Goal: Information Seeking & Learning: Compare options

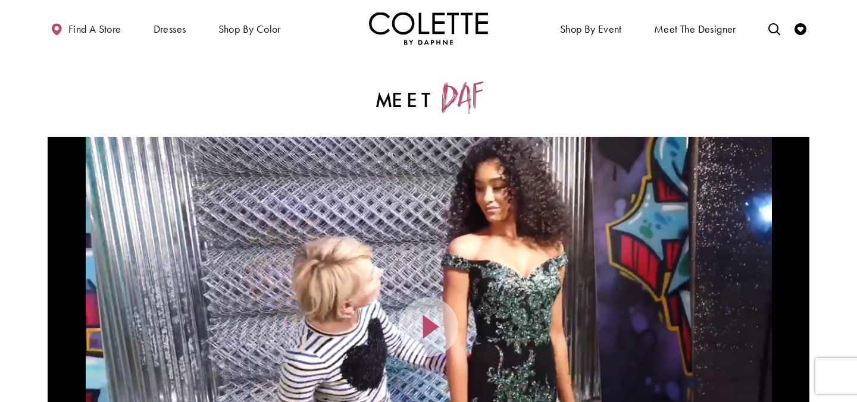
click at [456, 38] on img "Visit Home Page" at bounding box center [428, 28] width 119 height 33
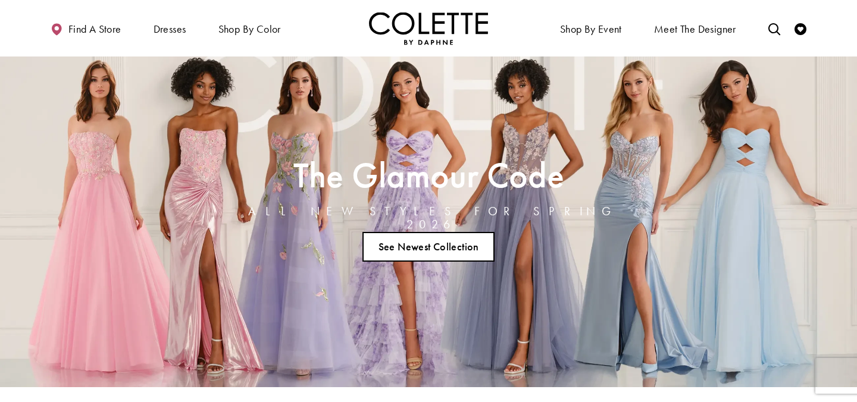
scroll to position [22, 0]
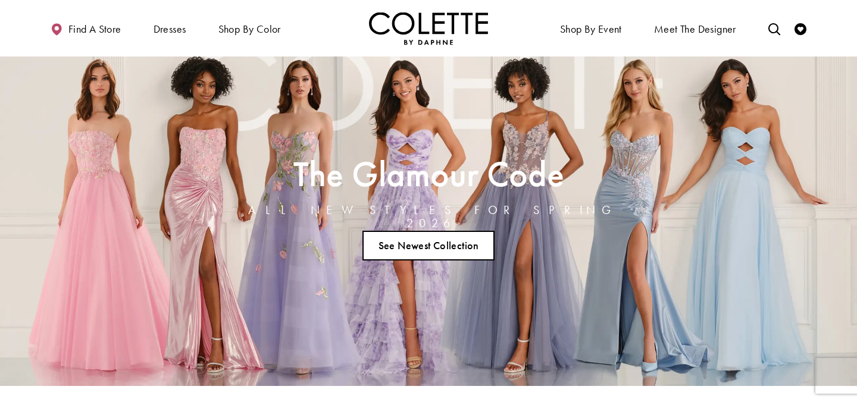
click at [397, 236] on link "See Newest Collection" at bounding box center [429, 246] width 132 height 30
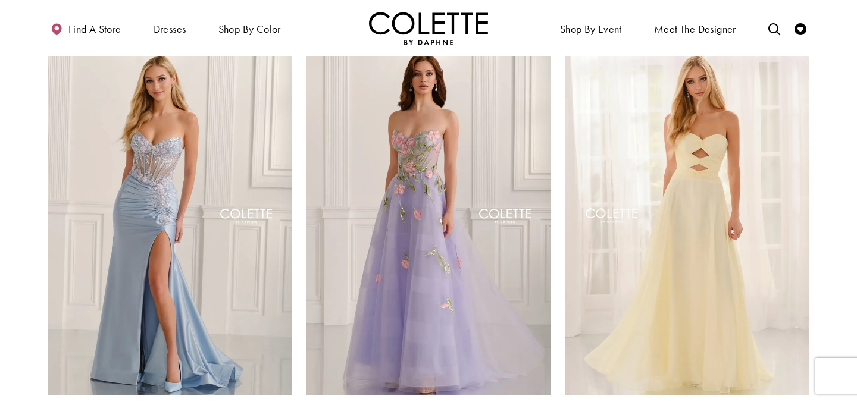
scroll to position [320, 0]
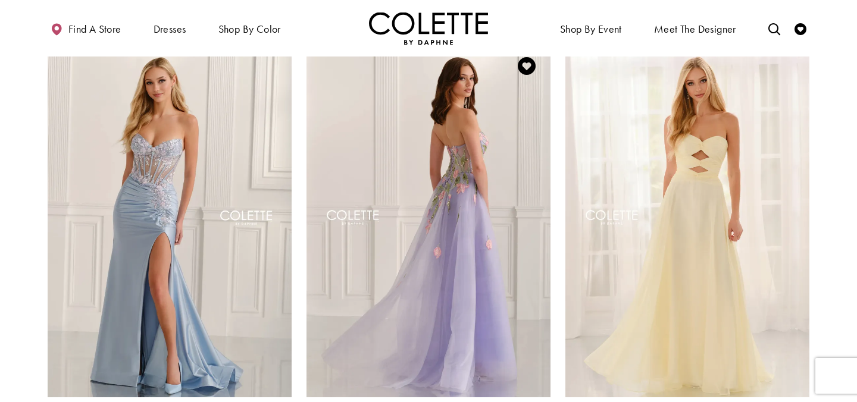
click at [412, 269] on img "Visit Colette by Daphne Style No. CL6103 Page" at bounding box center [429, 219] width 244 height 355
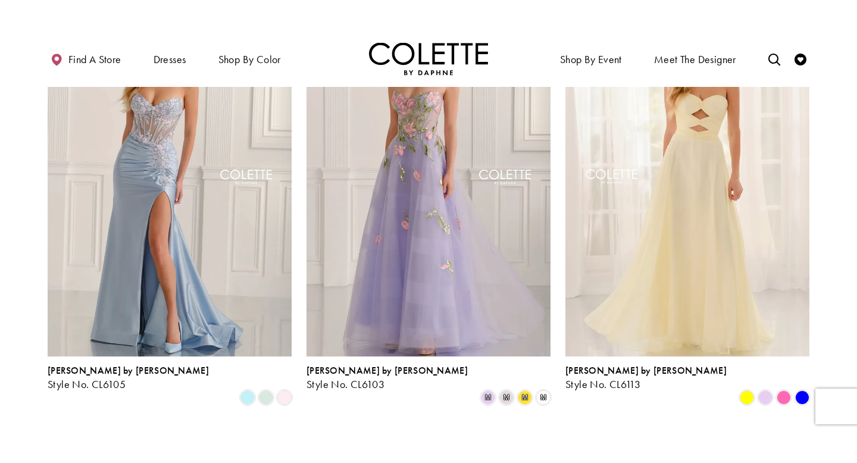
scroll to position [398, 0]
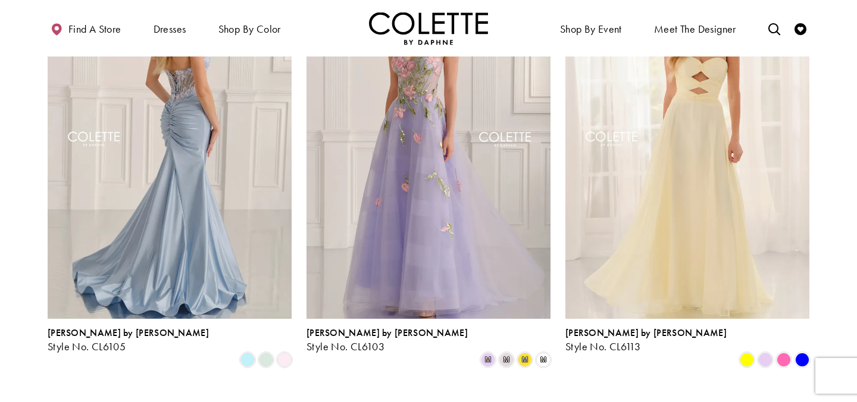
click at [135, 160] on img "Visit Colette by Daphne Style No. CL6105 Page" at bounding box center [170, 141] width 244 height 355
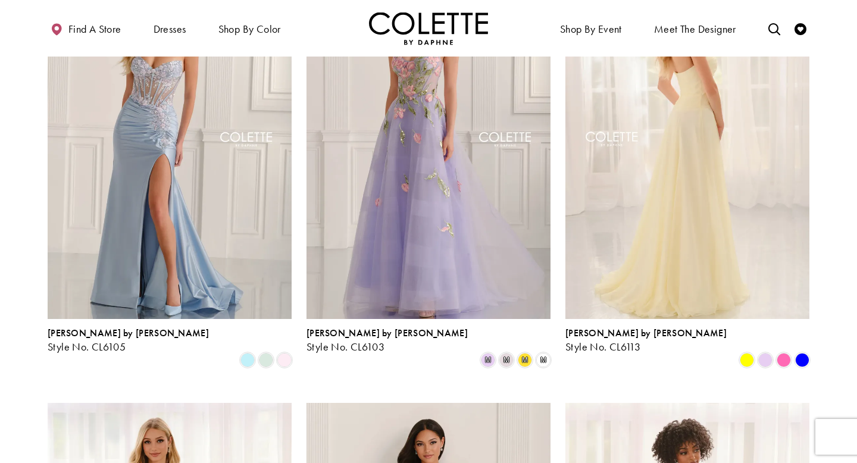
click at [733, 206] on img "Visit Colette by Daphne Style No. CL6113 Page" at bounding box center [688, 141] width 244 height 355
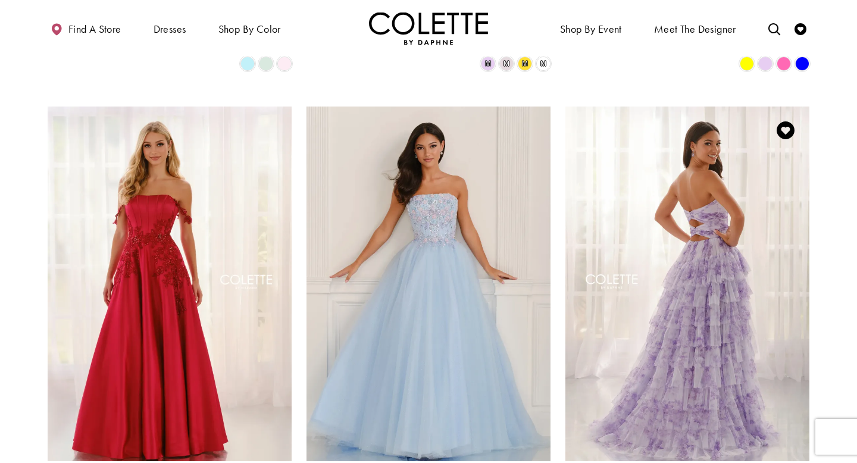
scroll to position [719, 0]
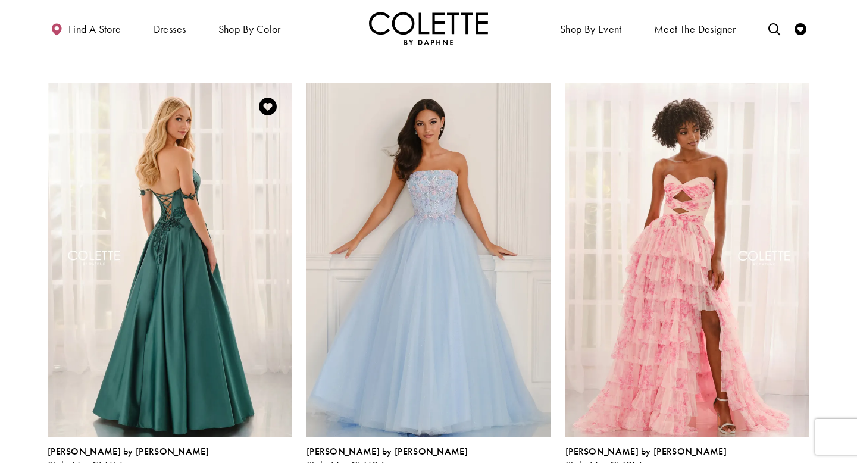
click at [137, 291] on img "Visit Colette by Daphne Style No. CL6151 Page" at bounding box center [170, 260] width 244 height 355
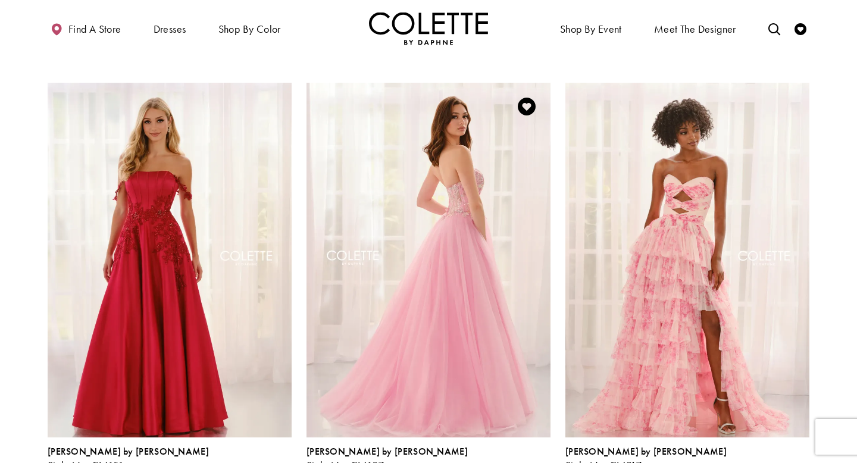
click at [490, 264] on img "Visit Colette by Daphne Style No. CL6107 Page" at bounding box center [429, 260] width 244 height 355
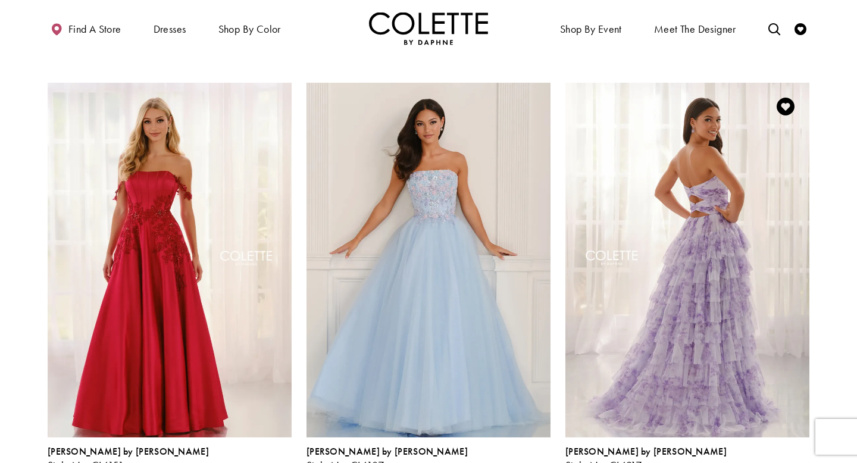
click at [689, 280] on img "Visit Colette by Daphne Style No. CL6217 Page" at bounding box center [688, 260] width 244 height 355
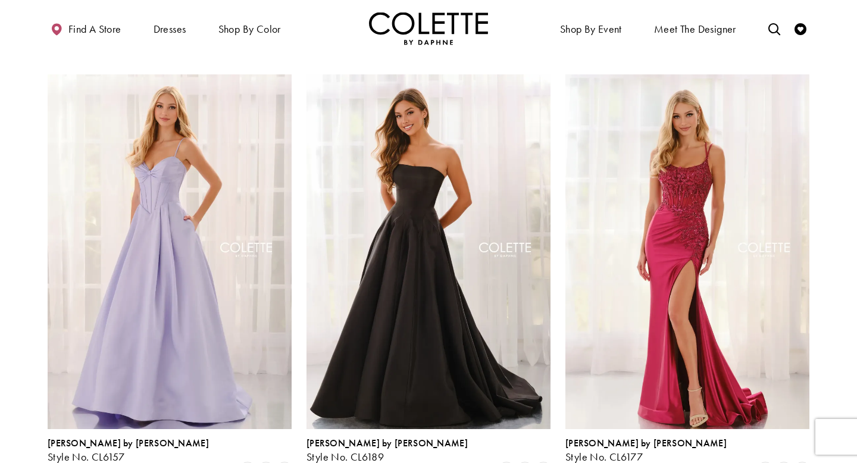
scroll to position [1170, 0]
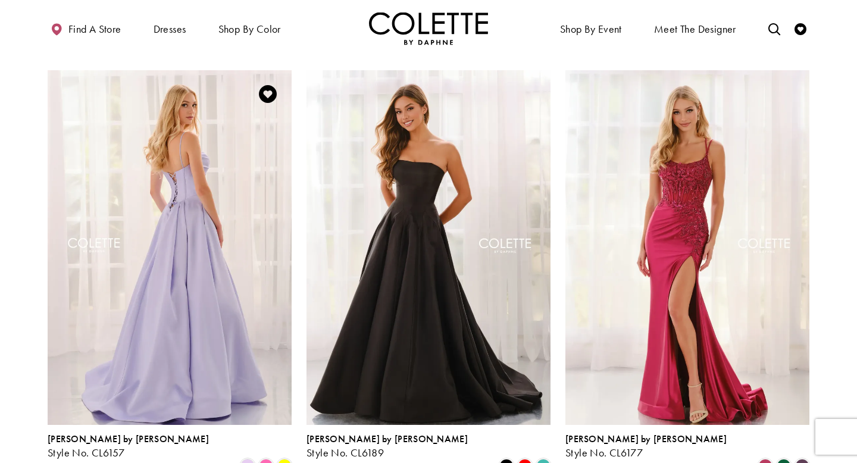
click at [116, 172] on img "Visit Colette by Daphne Style No. CL6157 Page" at bounding box center [170, 247] width 244 height 355
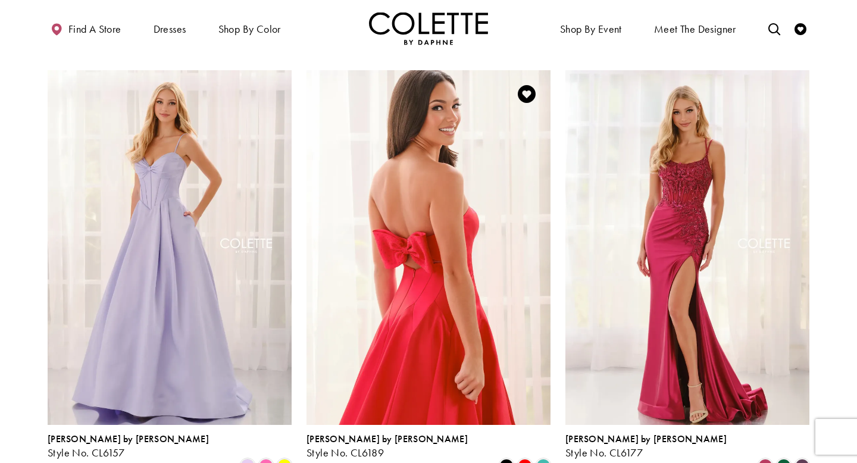
click at [433, 242] on img "Visit Colette by Daphne Style No. CL6189 Page" at bounding box center [429, 247] width 244 height 355
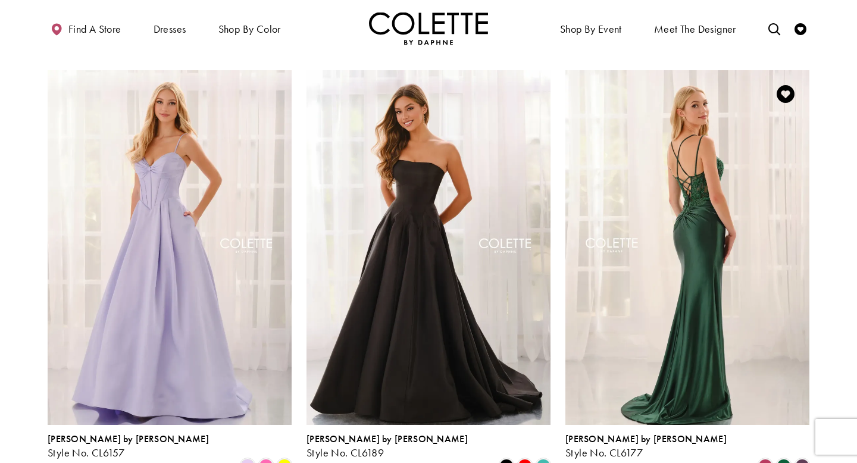
click at [754, 228] on img "Visit Colette by Daphne Style No. CL6177 Page" at bounding box center [688, 247] width 244 height 355
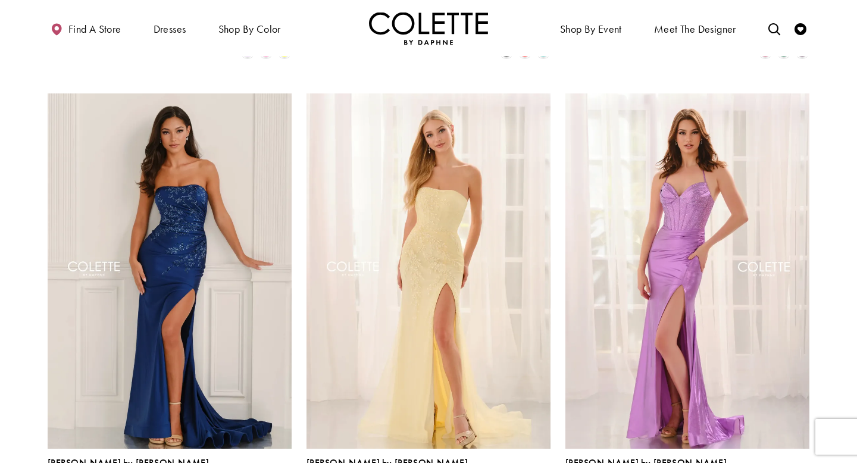
scroll to position [1592, 0]
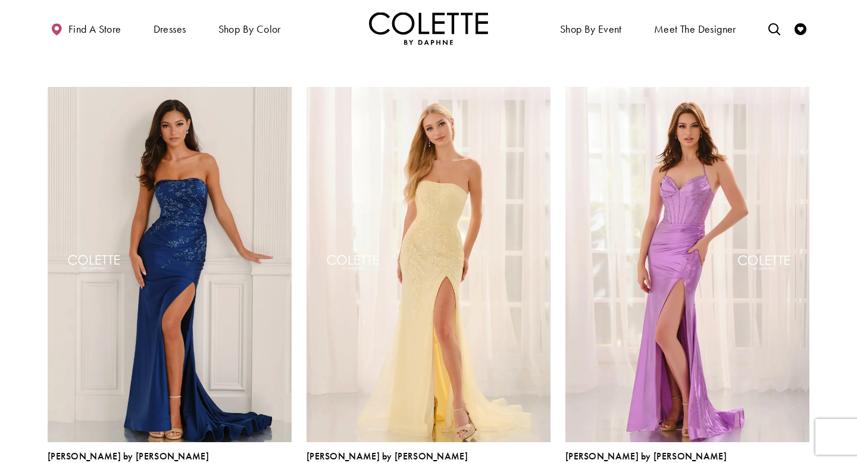
click at [664, 239] on img "Visit Colette by Daphne Style No. CL6141 Page" at bounding box center [688, 264] width 244 height 355
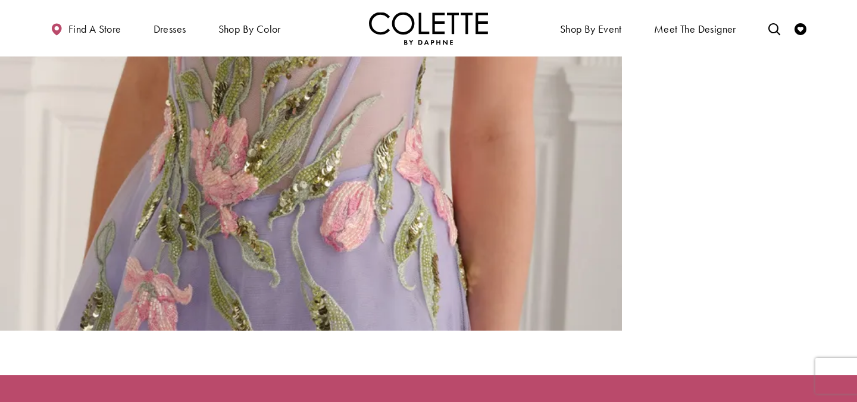
scroll to position [1940, 0]
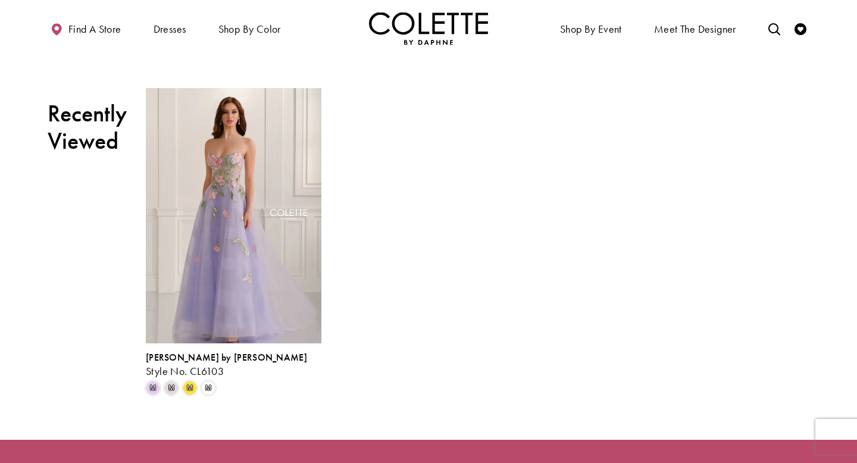
scroll to position [1419, 0]
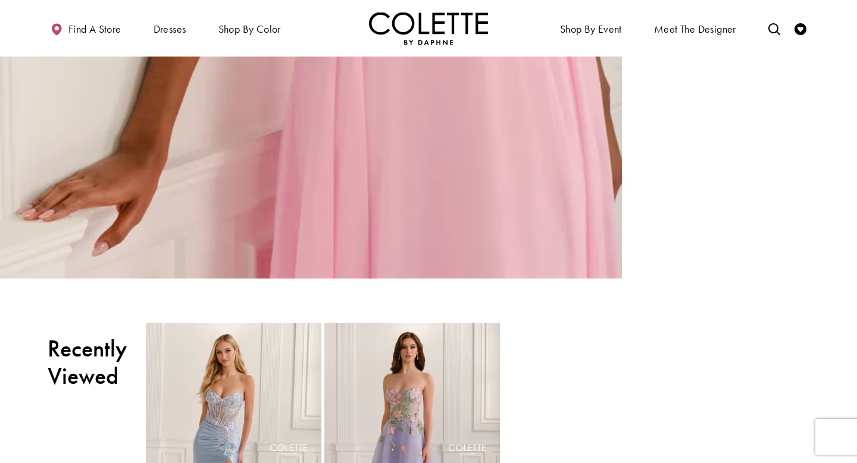
scroll to position [2583, 0]
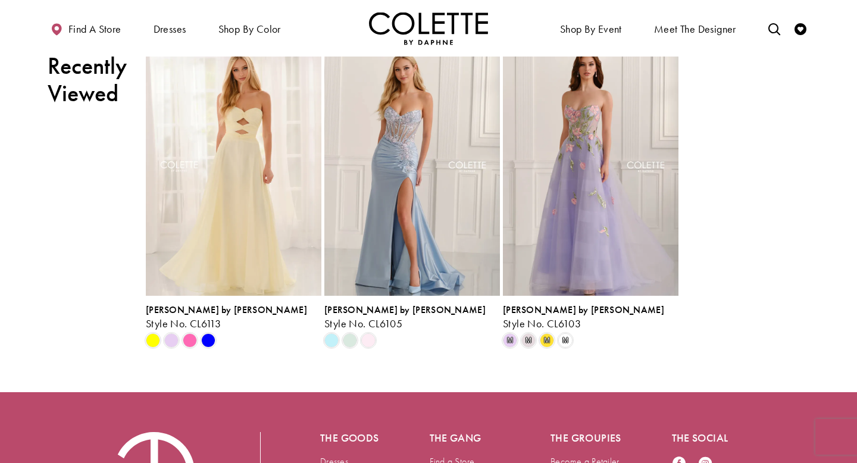
scroll to position [1473, 0]
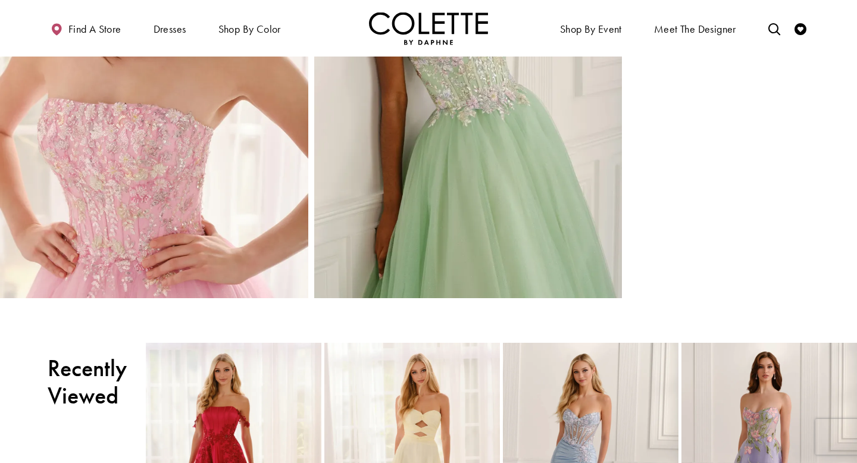
scroll to position [1627, 0]
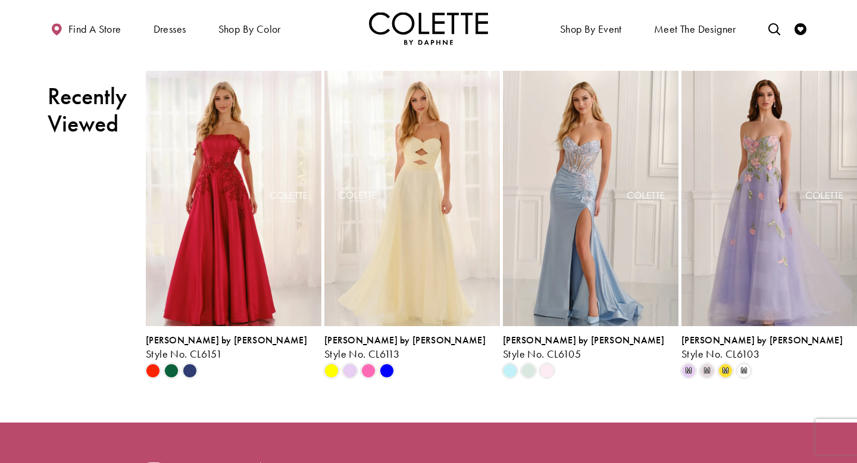
scroll to position [1445, 0]
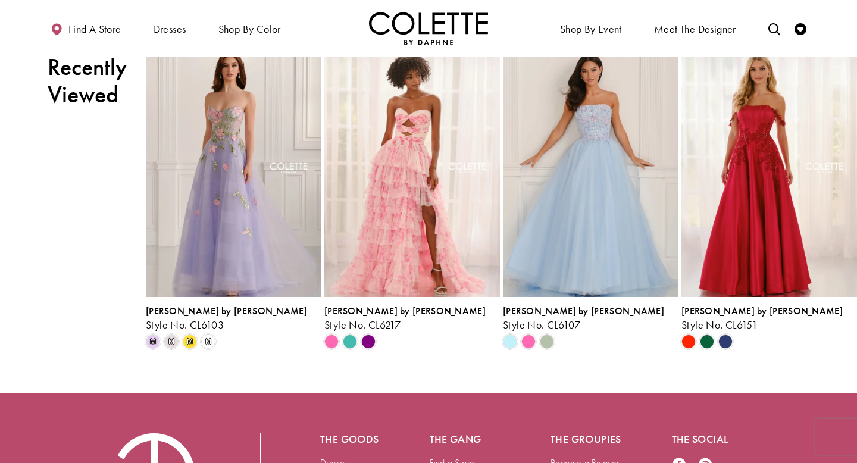
scroll to position [1462, 0]
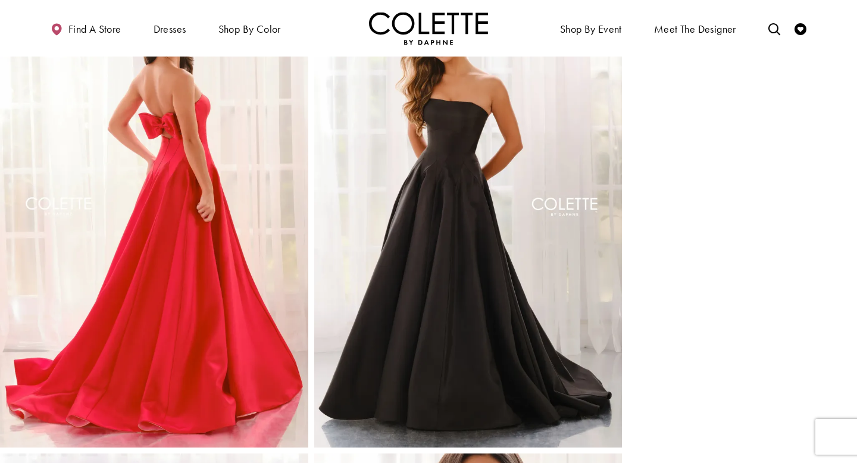
scroll to position [520, 0]
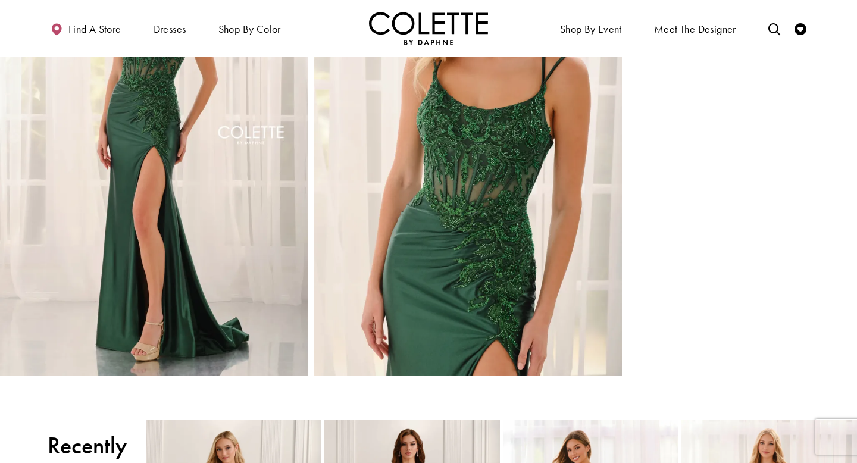
scroll to position [963, 0]
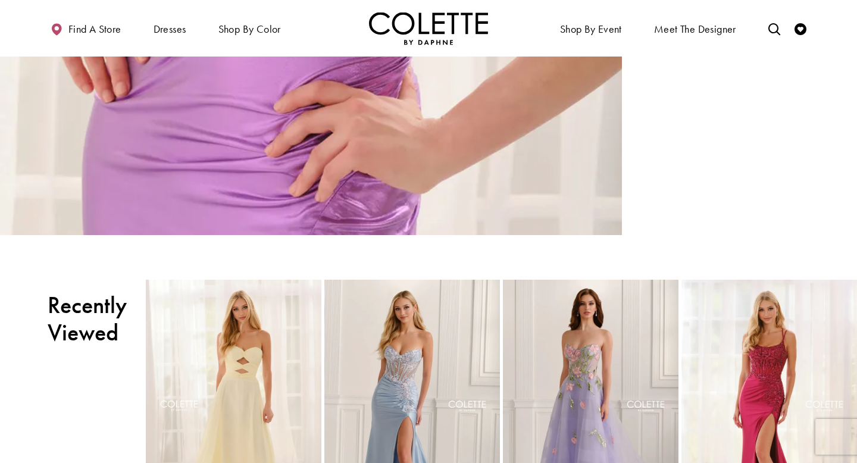
scroll to position [2175, 0]
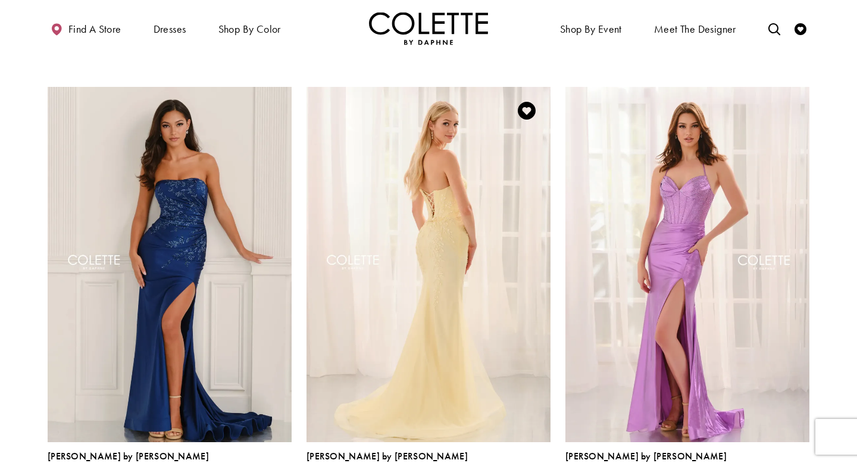
click at [441, 220] on img "Visit Colette by Daphne Style No. CL6125 Page" at bounding box center [429, 264] width 244 height 355
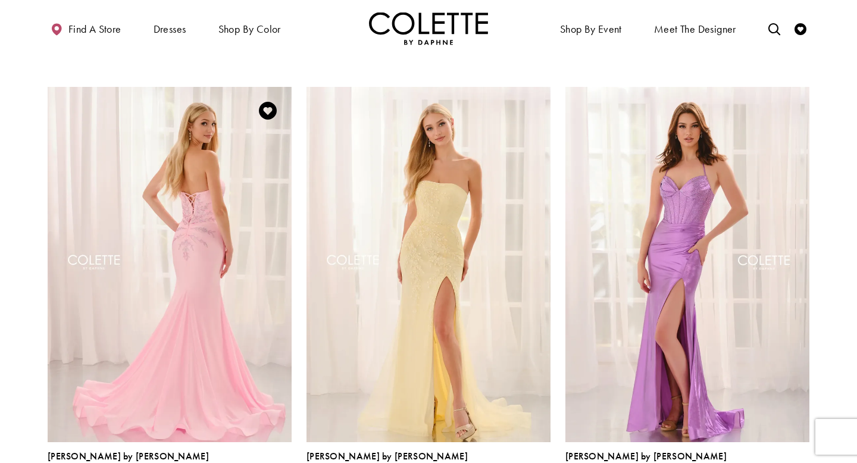
click at [199, 245] on img "Visit Colette by Daphne Style No. CL6117 Page" at bounding box center [170, 264] width 244 height 355
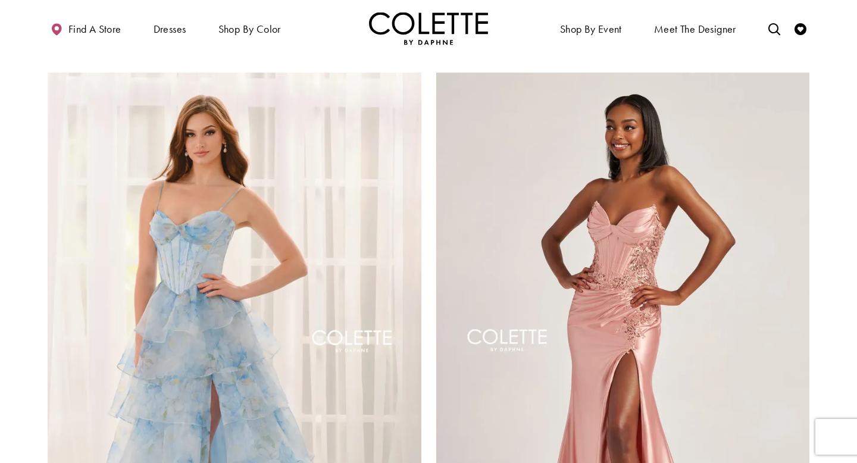
scroll to position [2061, 0]
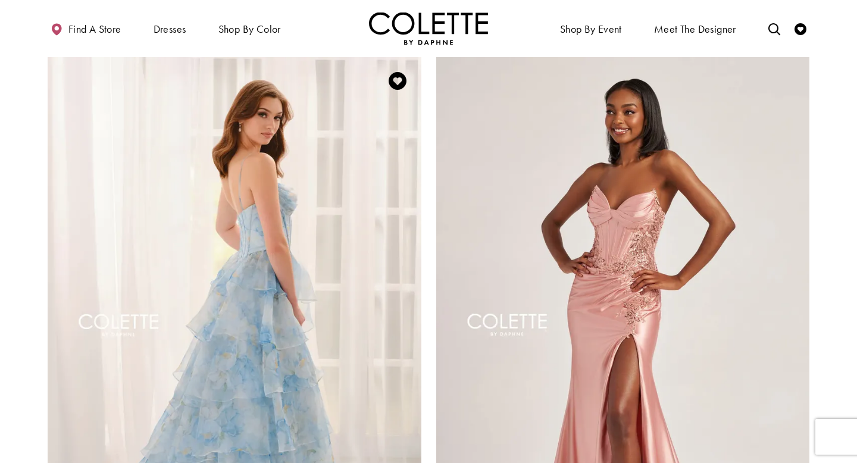
click at [213, 237] on img "Visit Colette by Daphne Style No. CL6123 Page" at bounding box center [235, 329] width 374 height 544
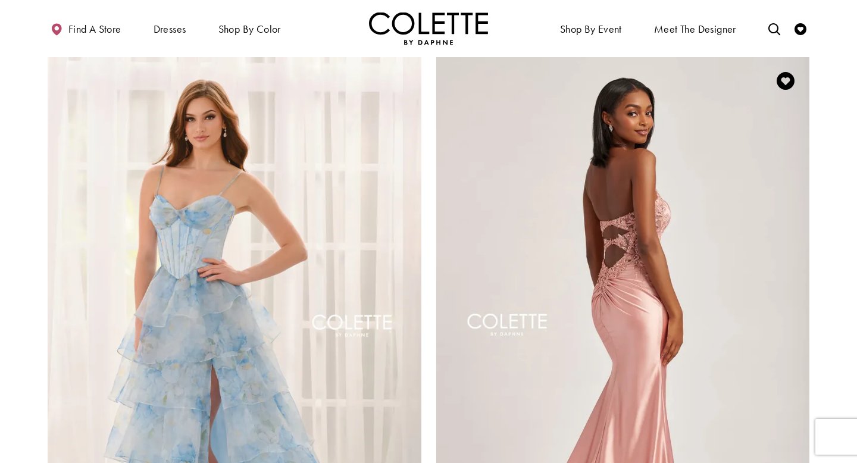
click at [689, 230] on img "Visit Colette by Daphne Style No. CL6004 Page" at bounding box center [623, 329] width 374 height 544
click at [699, 225] on img "Visit Colette by Daphne Style No. CL6004 Page" at bounding box center [623, 329] width 374 height 544
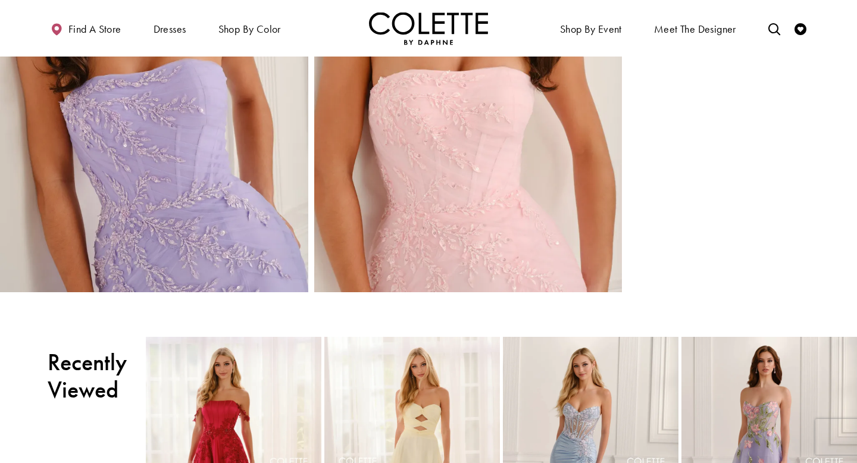
scroll to position [2104, 0]
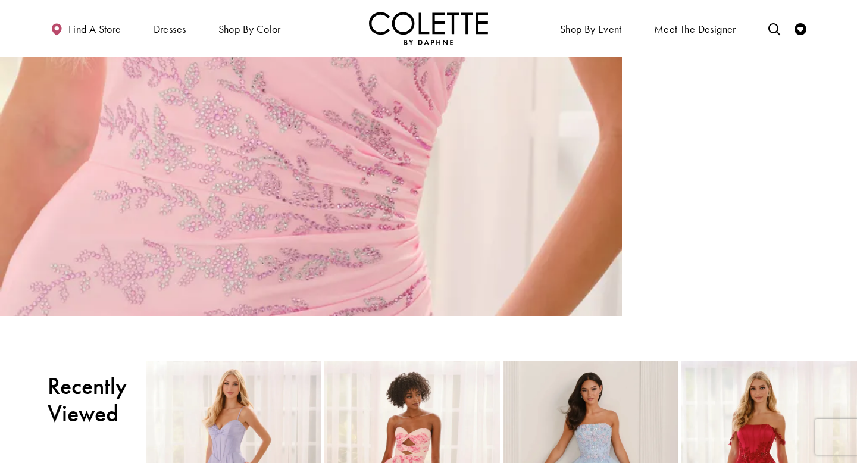
scroll to position [2093, 0]
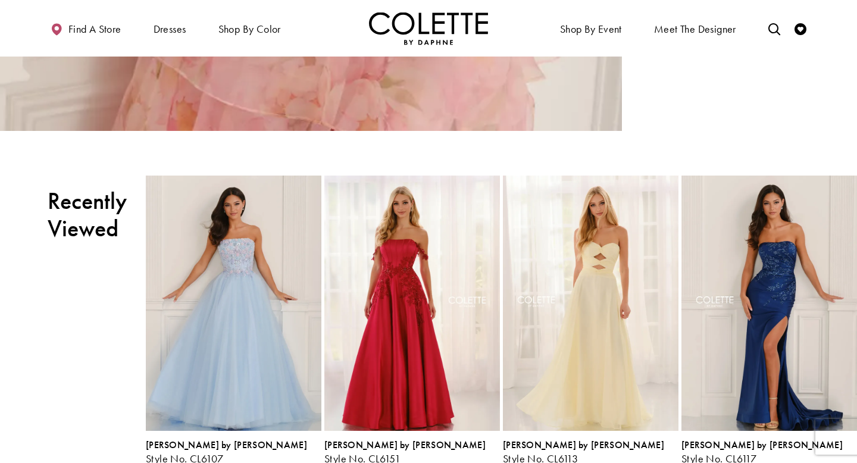
scroll to position [2749, 0]
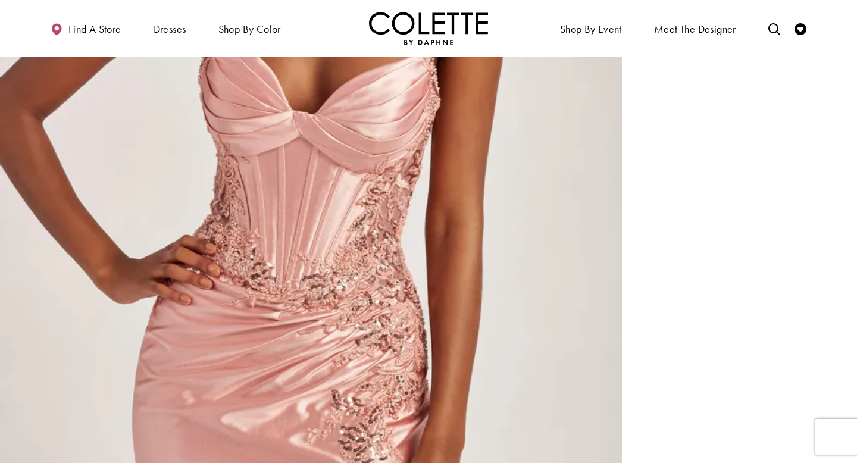
scroll to position [1285, 0]
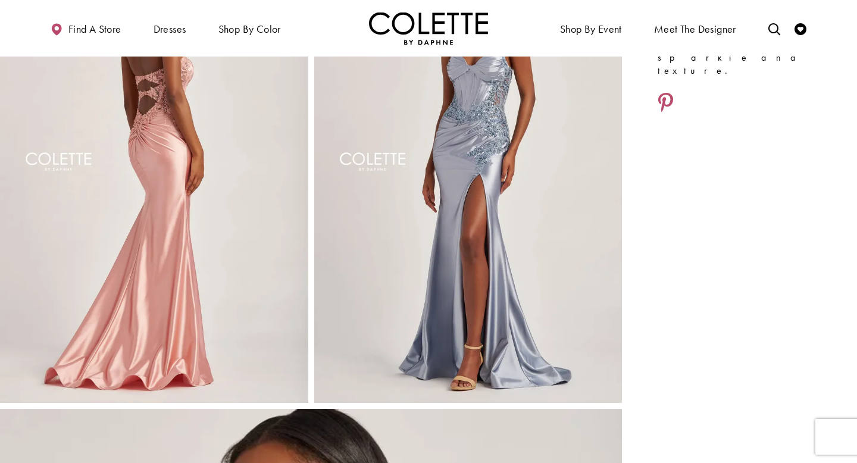
scroll to position [585, 0]
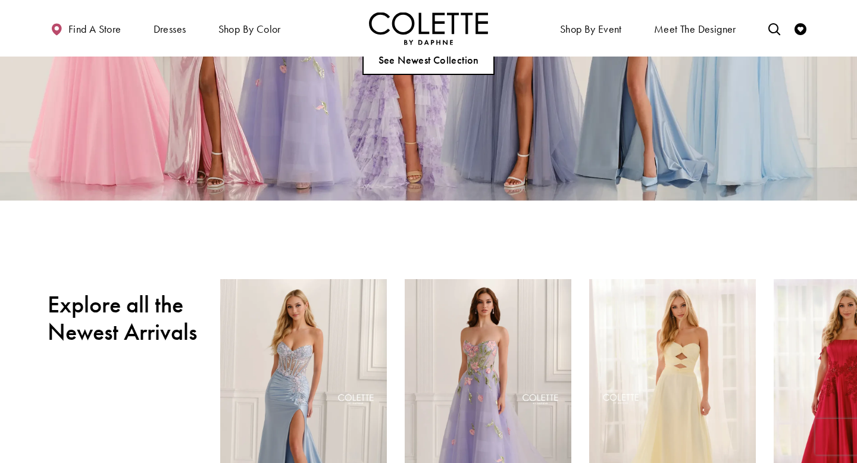
scroll to position [361, 0]
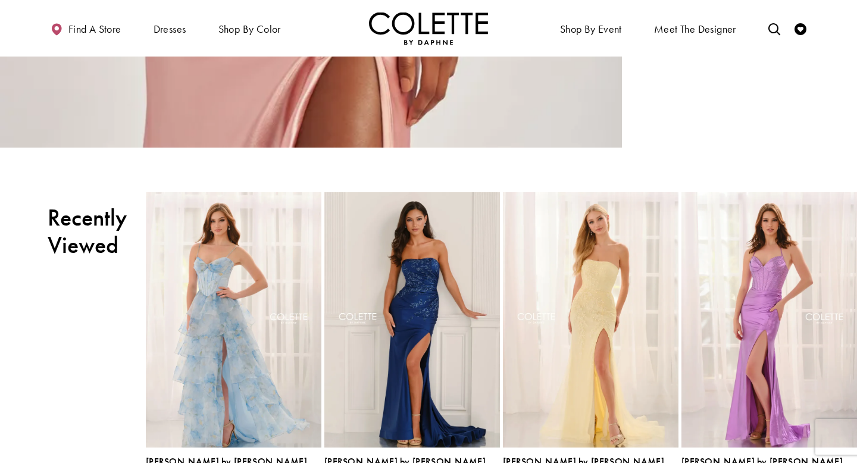
scroll to position [1780, 0]
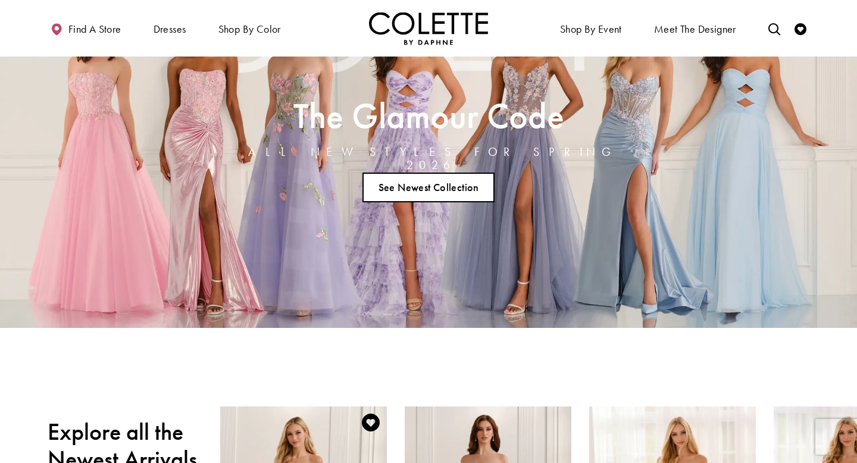
scroll to position [73, 0]
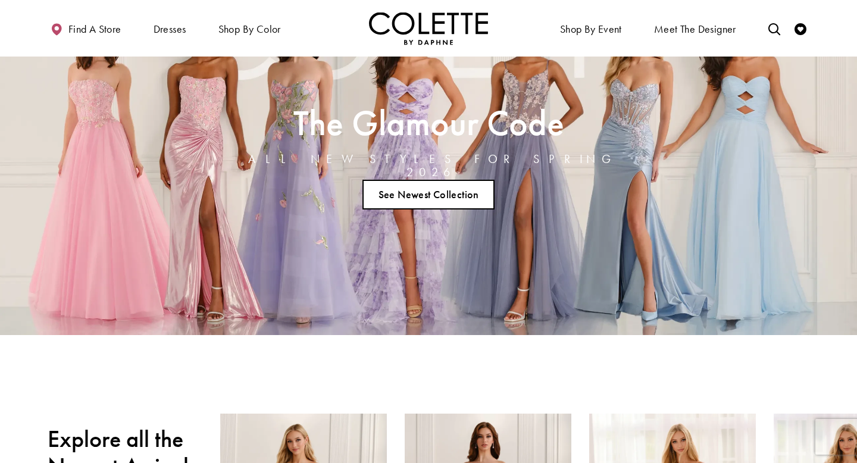
click at [424, 188] on link "See Newest Collection" at bounding box center [429, 195] width 132 height 30
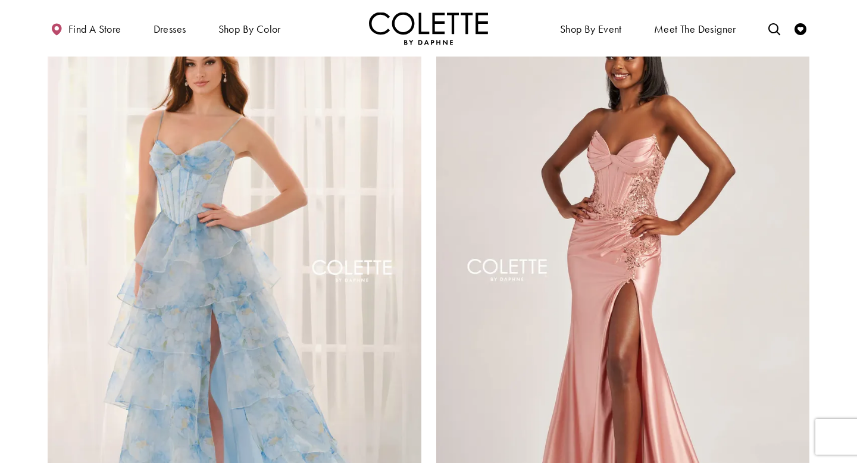
scroll to position [2475, 0]
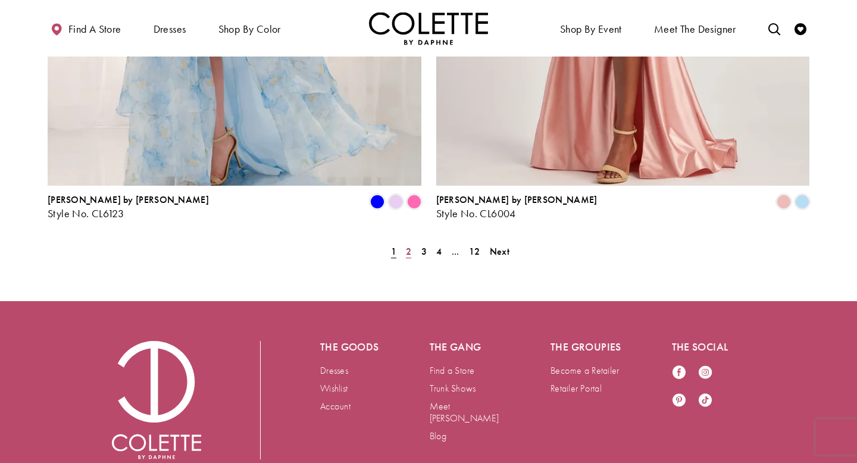
click at [409, 245] on span "2" at bounding box center [408, 251] width 5 height 13
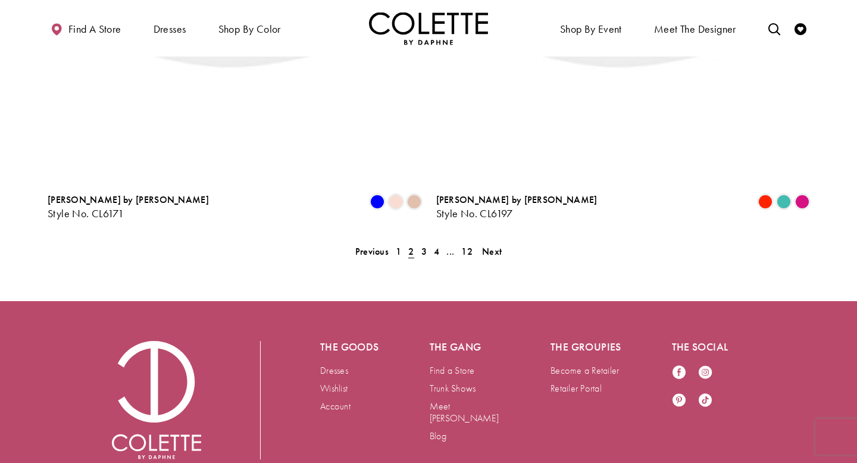
scroll to position [305, 0]
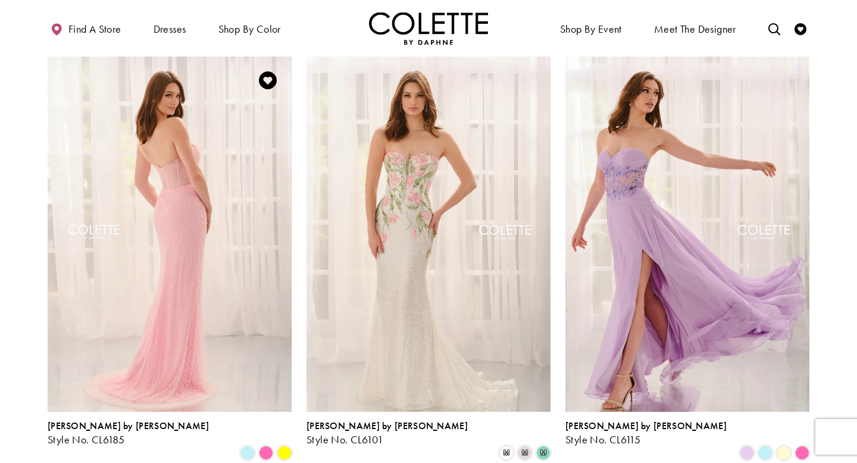
click at [199, 214] on img "Visit Colette by Daphne Style No. CL6185 Page" at bounding box center [170, 234] width 244 height 355
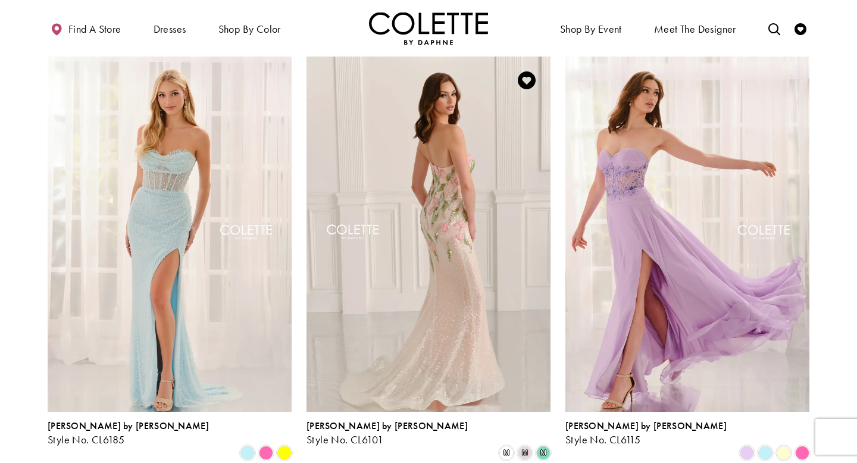
click at [464, 283] on img "Visit Colette by Daphne Style No. CL6101 Page" at bounding box center [429, 234] width 244 height 355
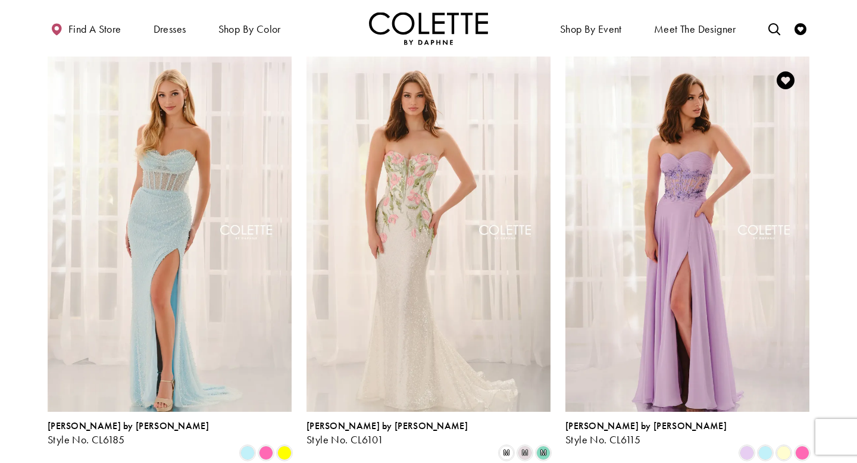
click at [695, 266] on img "Visit Colette by Daphne Style No. CL6115 Page" at bounding box center [688, 234] width 244 height 355
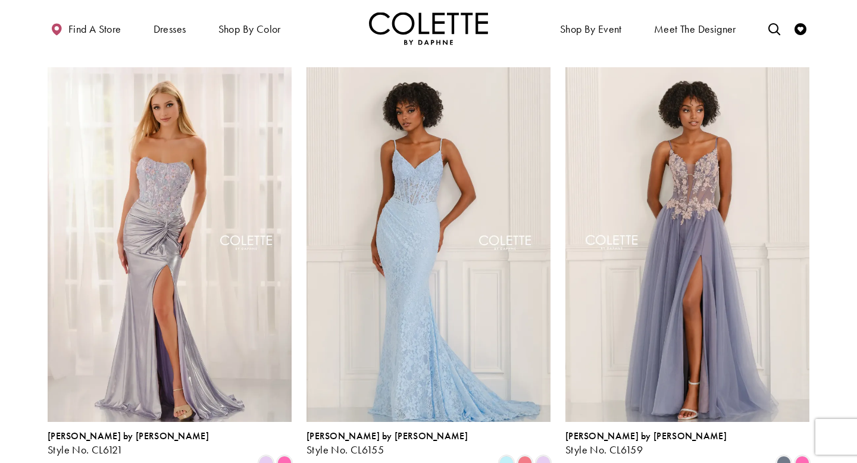
scroll to position [737, 0]
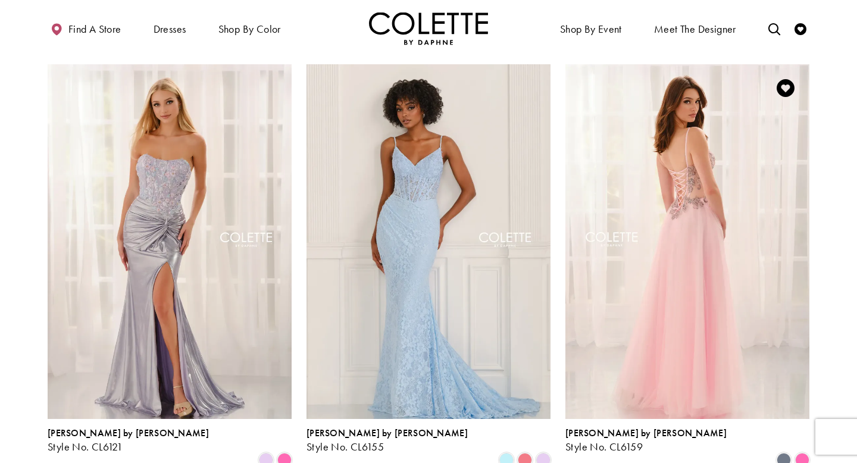
click at [691, 185] on img "Visit Colette by Daphne Style No. CL6159 Page" at bounding box center [688, 241] width 244 height 355
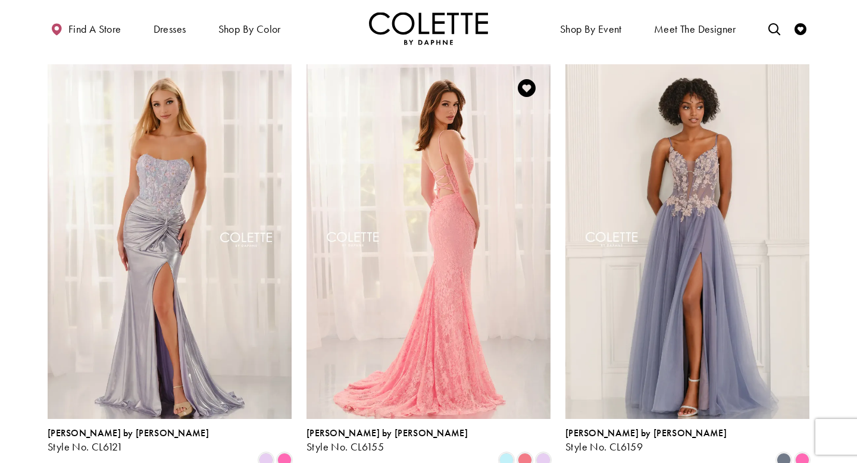
click at [423, 265] on img "Visit Colette by Daphne Style No. CL6155 Page" at bounding box center [429, 241] width 244 height 355
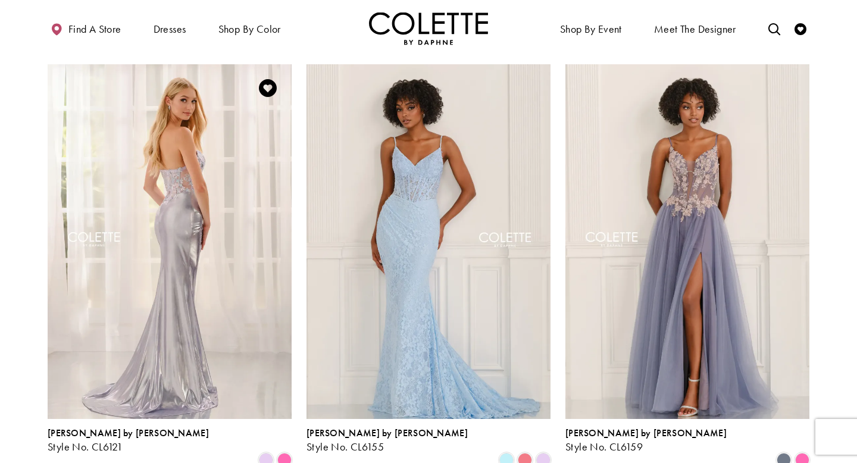
click at [78, 244] on img "Visit Colette by Daphne Style No. CL6121 Page" at bounding box center [170, 241] width 244 height 355
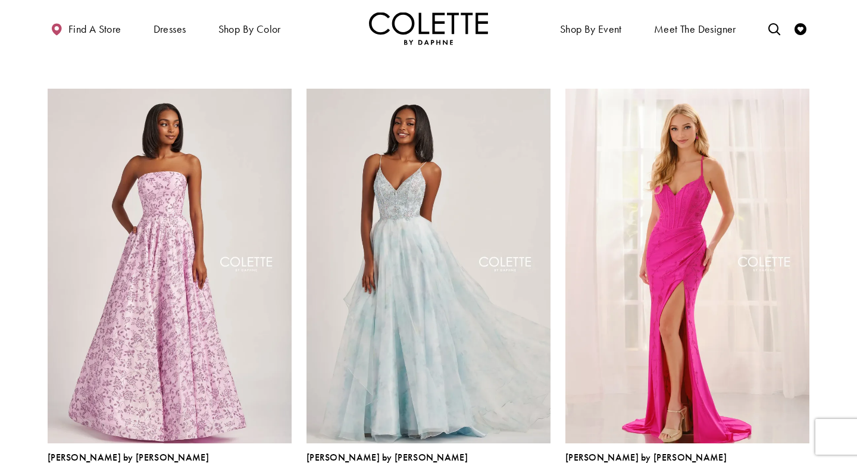
scroll to position [1158, 0]
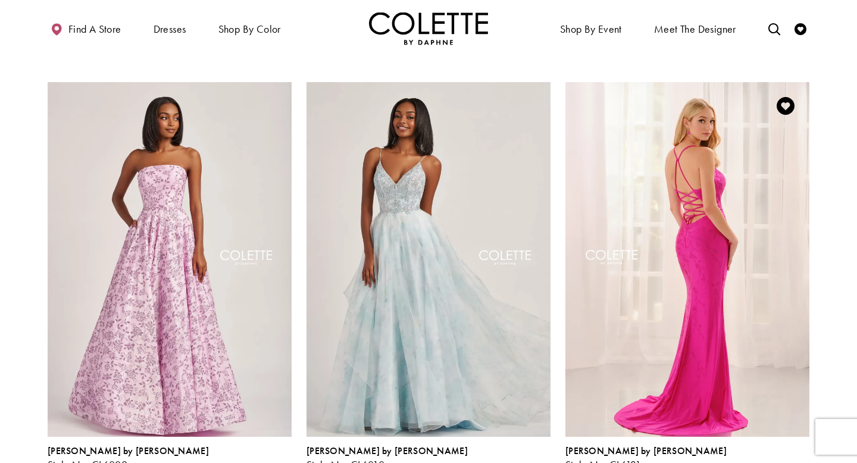
click at [711, 266] on img "Visit Colette by Daphne Style No. CL6131 Page" at bounding box center [688, 259] width 244 height 355
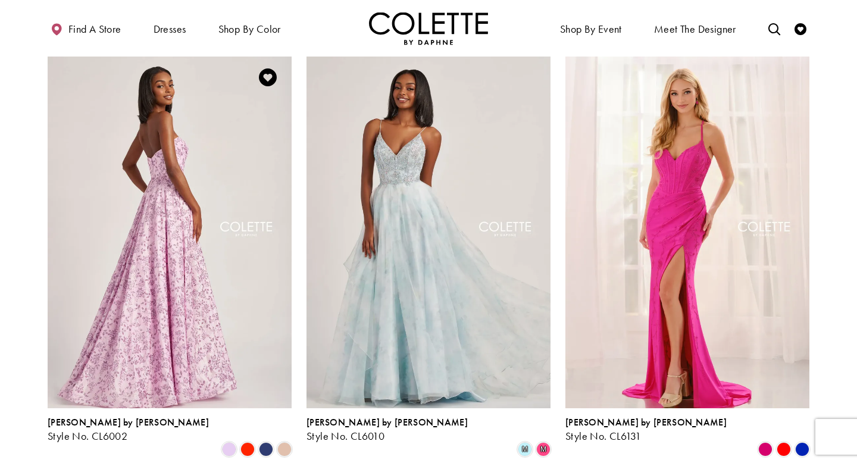
scroll to position [1185, 0]
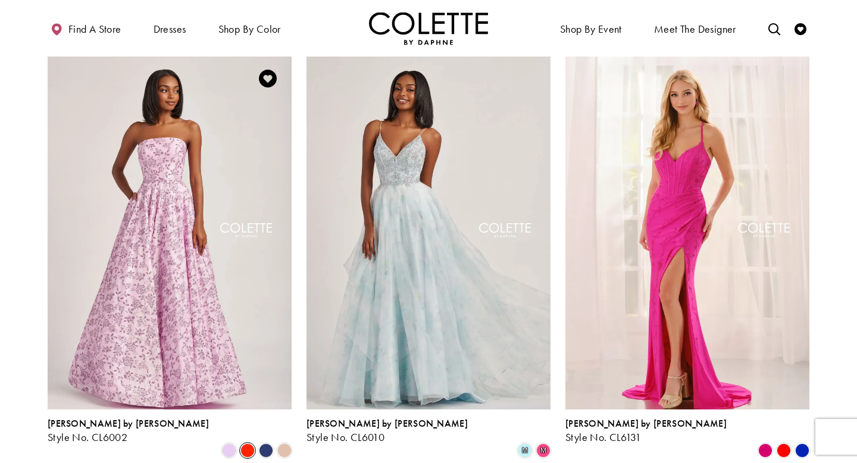
click at [251, 444] on span "Product List" at bounding box center [248, 451] width 14 height 14
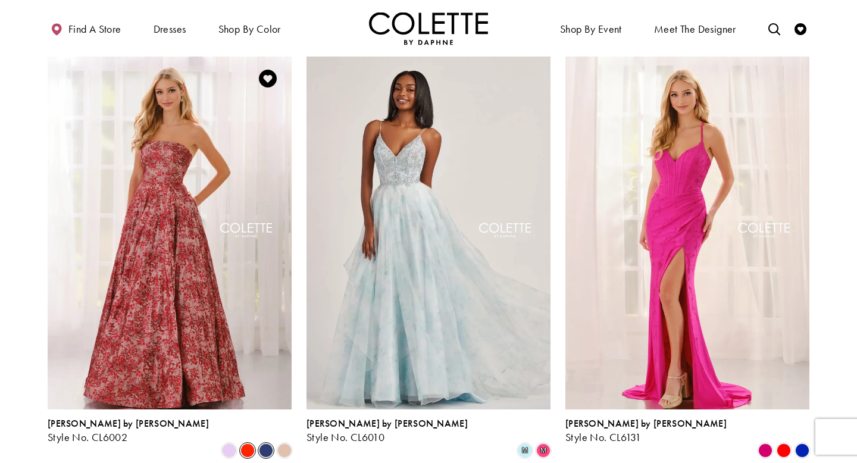
click at [267, 444] on span "Product List" at bounding box center [266, 451] width 14 height 14
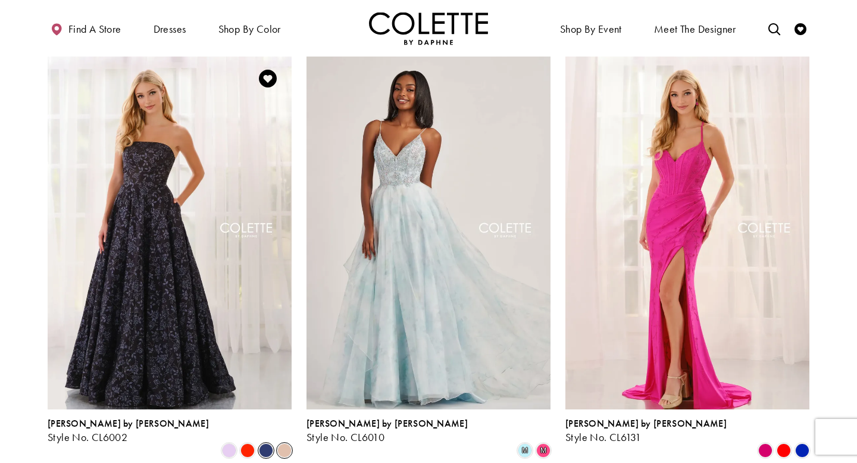
click at [288, 444] on span "Product List" at bounding box center [284, 451] width 14 height 14
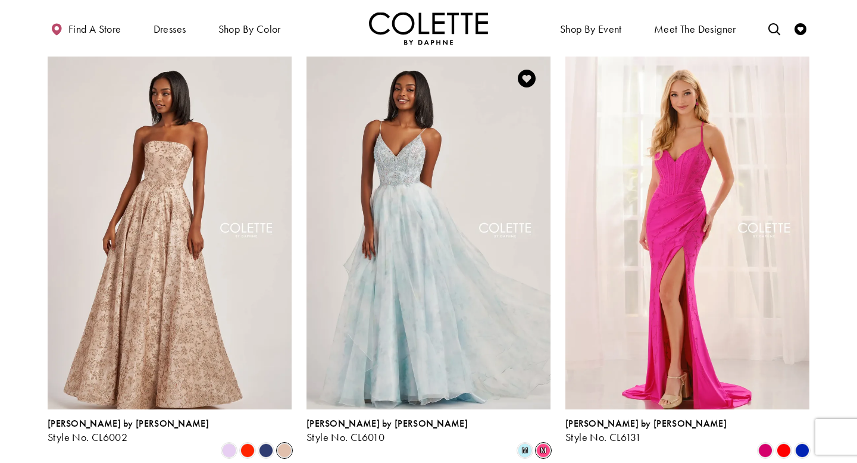
click at [546, 444] on span "m" at bounding box center [543, 451] width 14 height 14
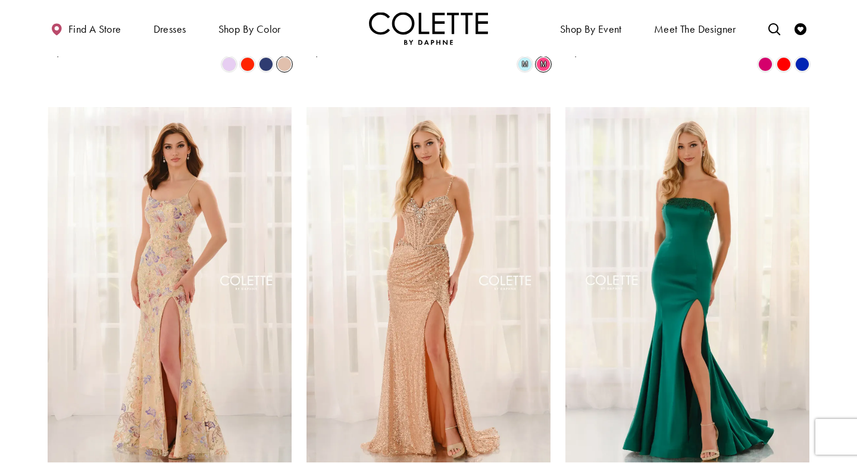
scroll to position [1583, 0]
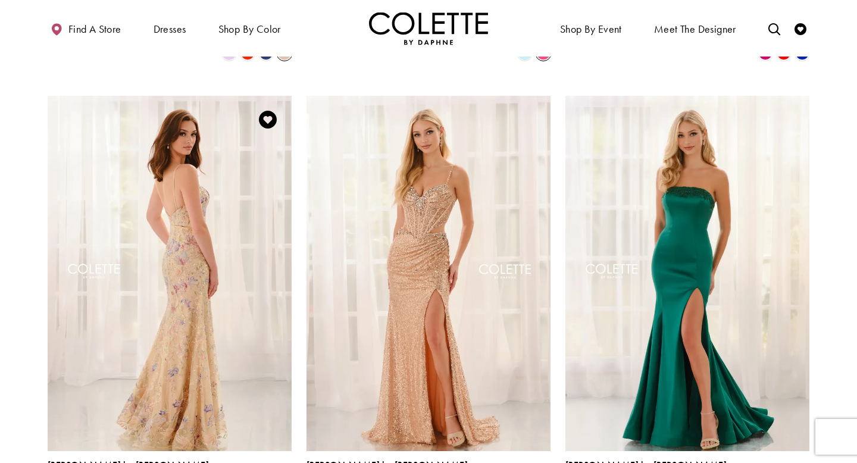
click at [202, 304] on img "Visit Colette by Daphne Style No. CL6143 Page" at bounding box center [170, 273] width 244 height 355
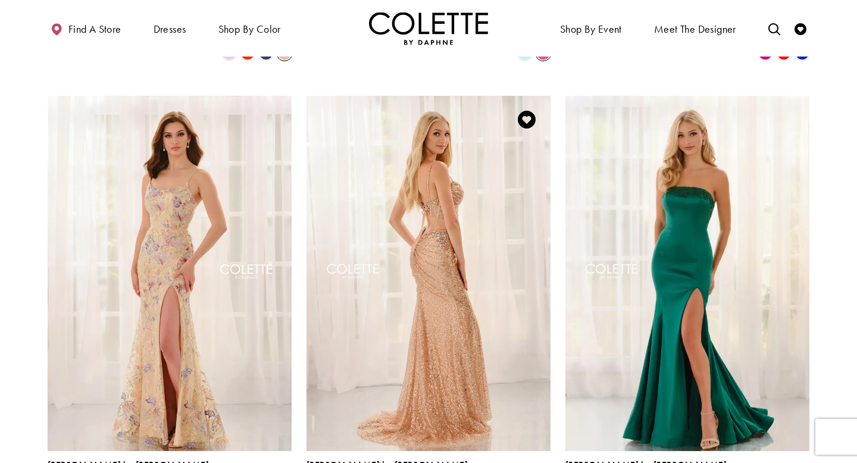
click at [489, 199] on img "Visit Colette by Daphne Style No. CL6145 Page" at bounding box center [429, 273] width 244 height 355
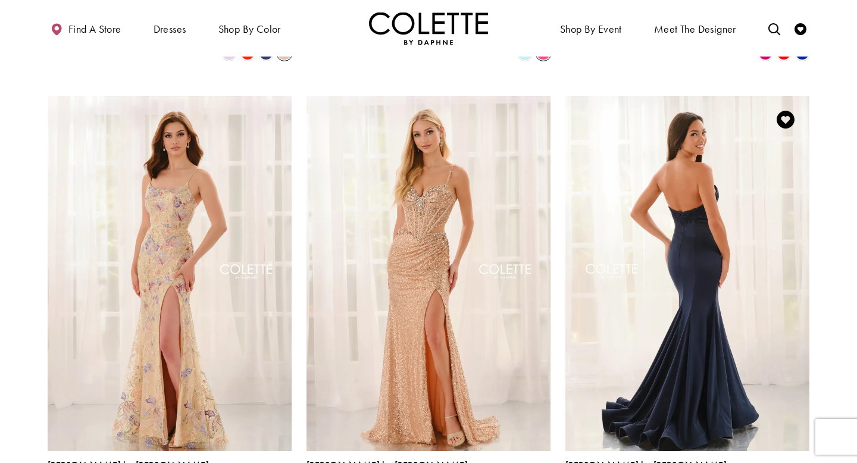
click at [707, 298] on img "Visit Colette by Daphne Style No. CL6191 Page" at bounding box center [688, 273] width 244 height 355
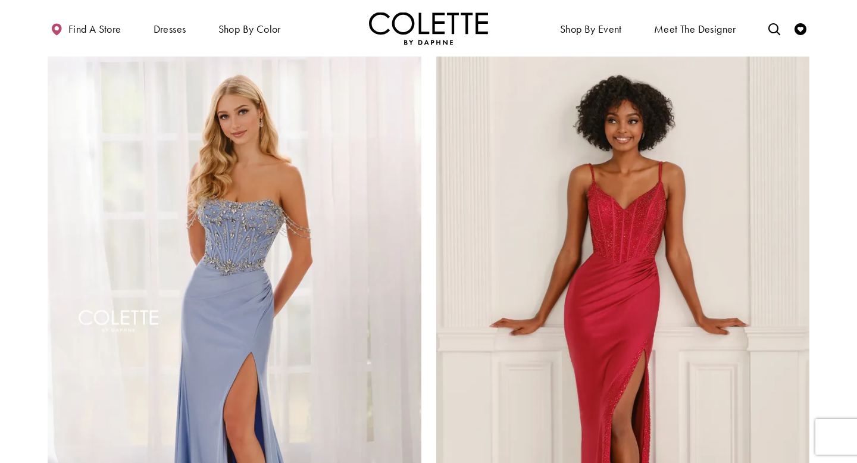
scroll to position [2066, 0]
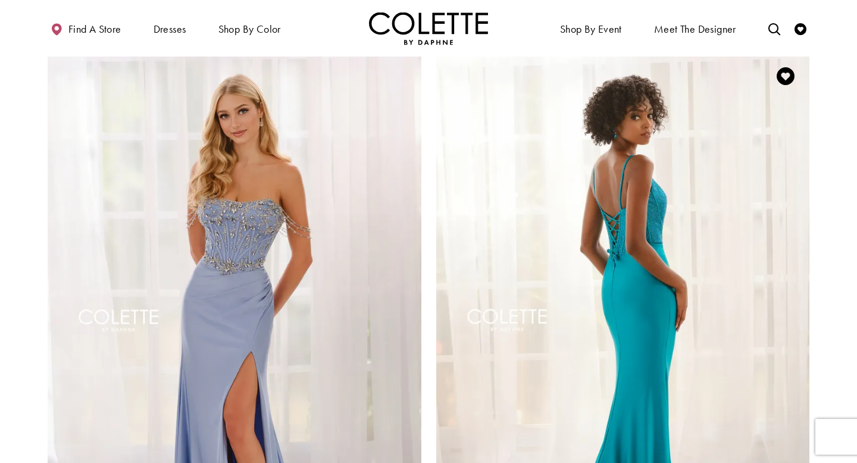
click at [698, 292] on img "Visit Colette by Daphne Style No. CL6197 Page" at bounding box center [623, 324] width 374 height 544
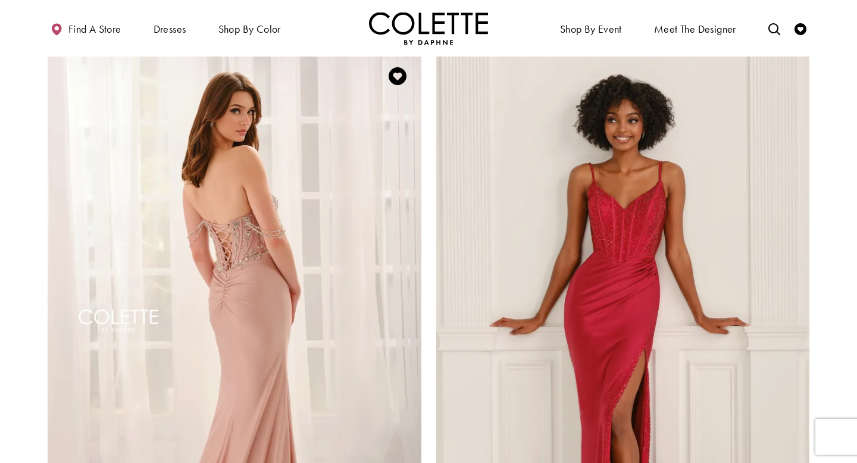
click at [249, 252] on img "Visit Colette by Daphne Style No. CL6171 Page" at bounding box center [235, 324] width 374 height 544
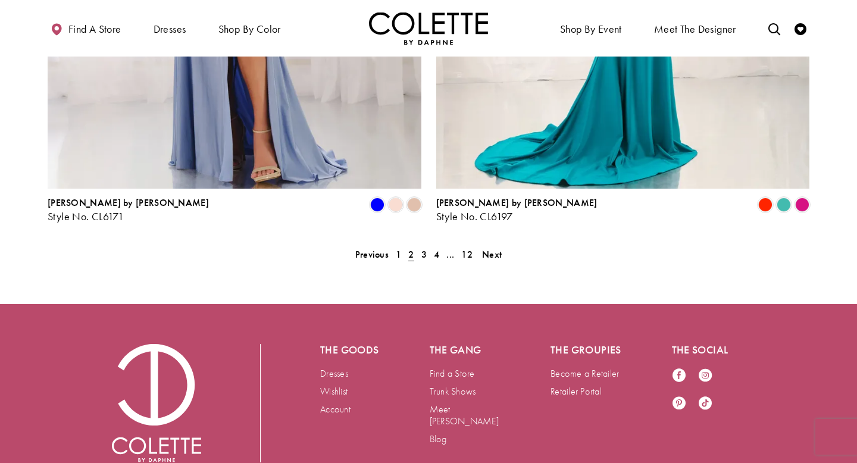
scroll to position [2473, 0]
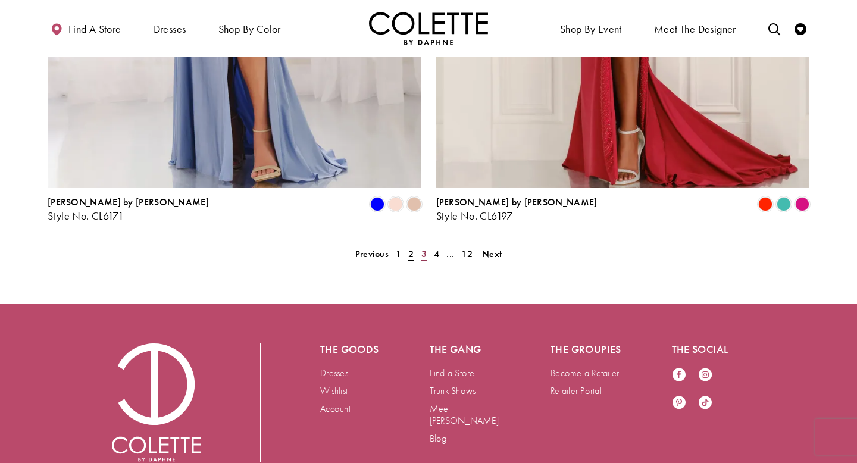
click at [424, 248] on span "3" at bounding box center [424, 254] width 5 height 13
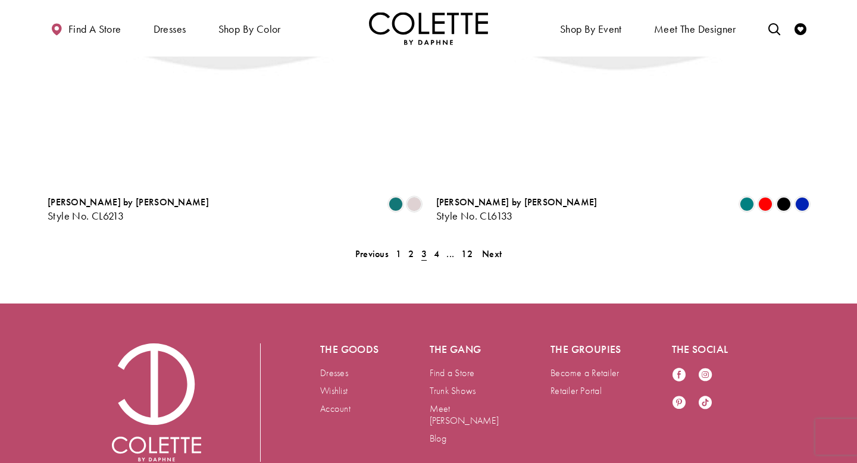
scroll to position [305, 0]
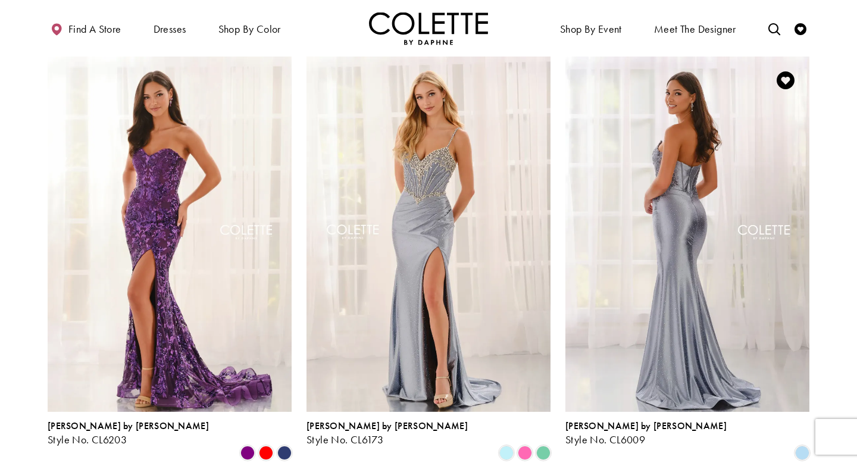
click at [685, 225] on img "Visit Colette by Daphne Style No. CL6009 Page" at bounding box center [688, 234] width 244 height 355
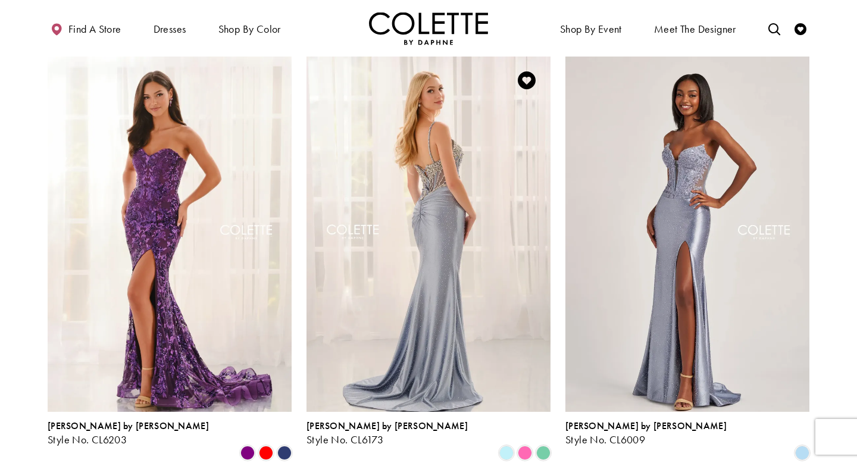
click at [350, 169] on img "Visit Colette by Daphne Style No. CL6173 Page" at bounding box center [429, 234] width 244 height 355
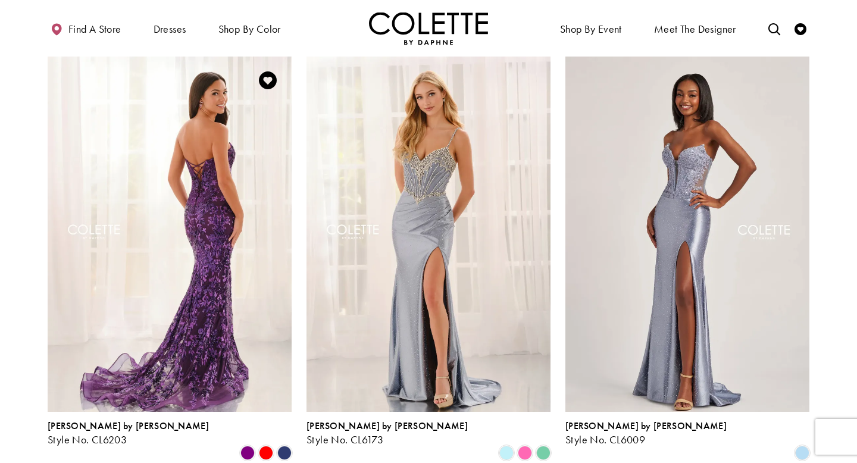
click at [141, 227] on img "Visit Colette by Daphne Style No. CL6203 Page" at bounding box center [170, 234] width 244 height 355
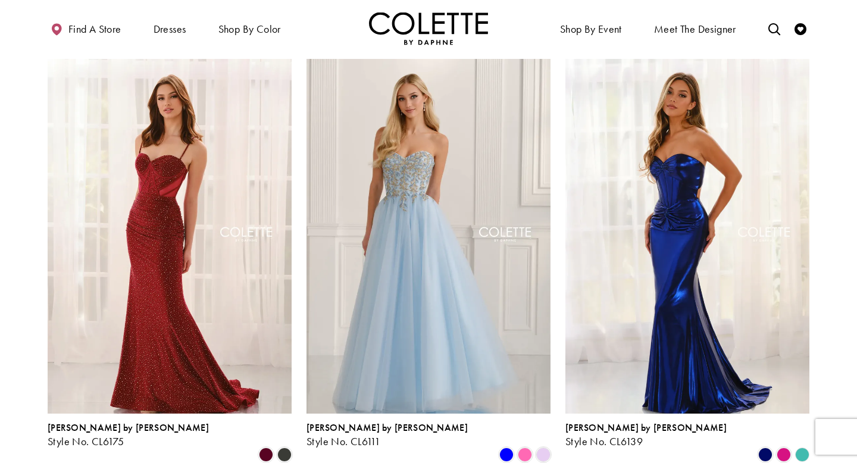
scroll to position [750, 0]
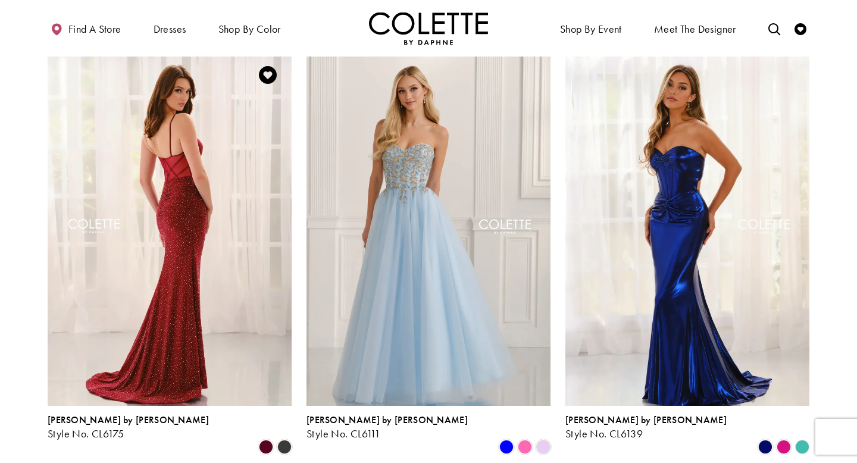
click at [229, 241] on img "Visit Colette by Daphne Style No. CL6175 Page" at bounding box center [170, 228] width 244 height 355
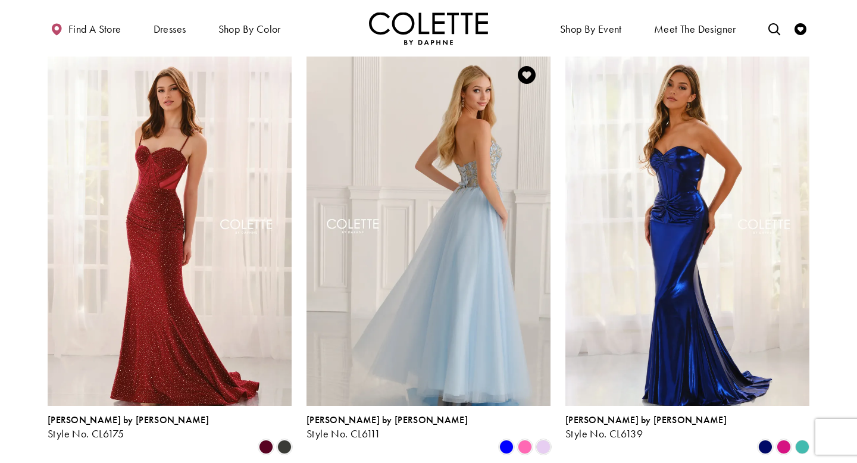
click at [371, 260] on img "Visit Colette by Daphne Style No. CL6111 Page" at bounding box center [429, 228] width 244 height 355
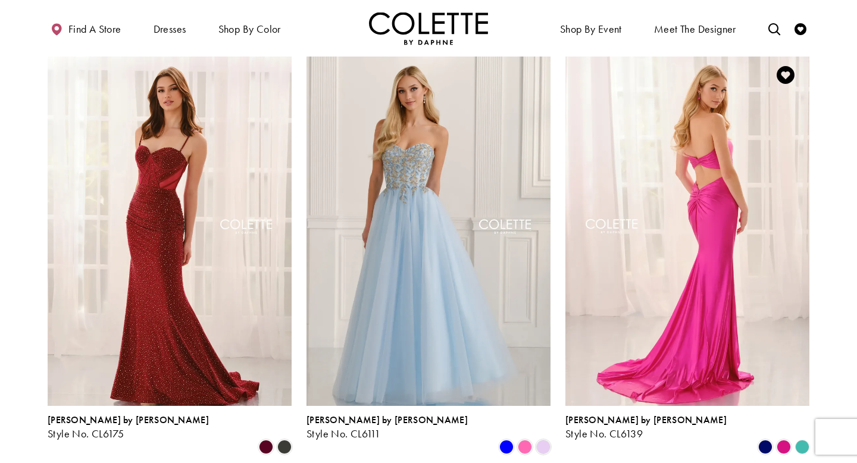
click at [719, 260] on img "Visit Colette by Daphne Style No. CL6139 Page" at bounding box center [688, 228] width 244 height 355
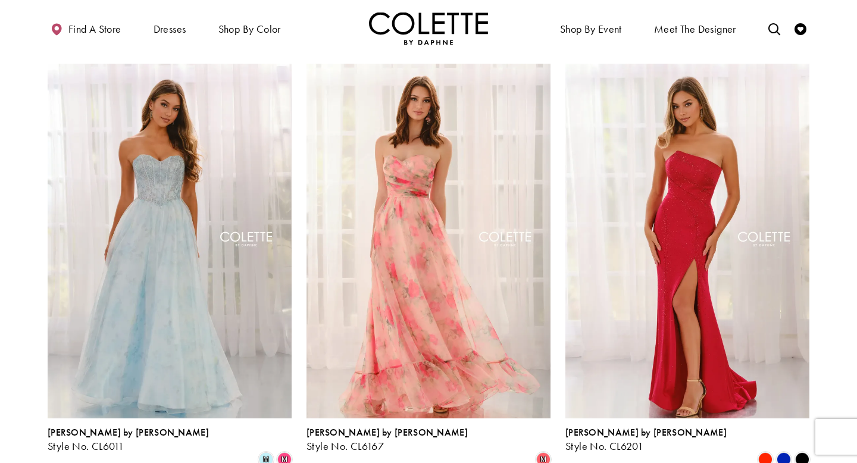
scroll to position [1176, 0]
click at [719, 260] on img "Visit Colette by Daphne Style No. CL6201 Page" at bounding box center [688, 241] width 244 height 355
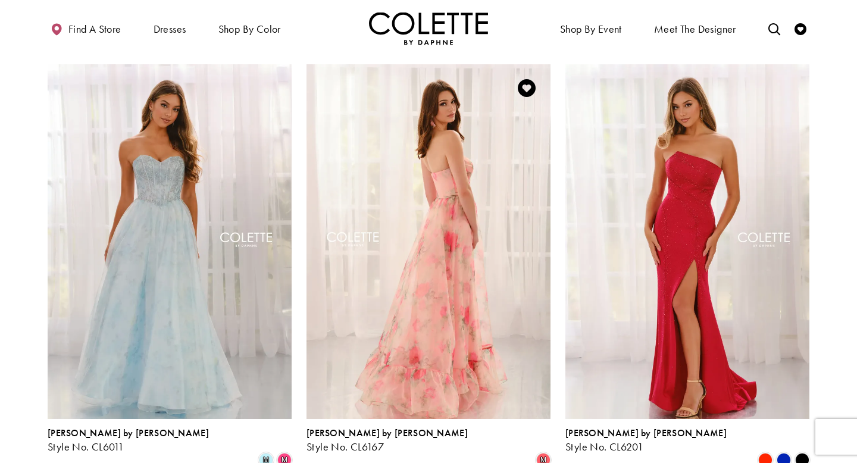
click at [394, 307] on img "Visit Colette by Daphne Style No. CL6167 Page" at bounding box center [429, 241] width 244 height 355
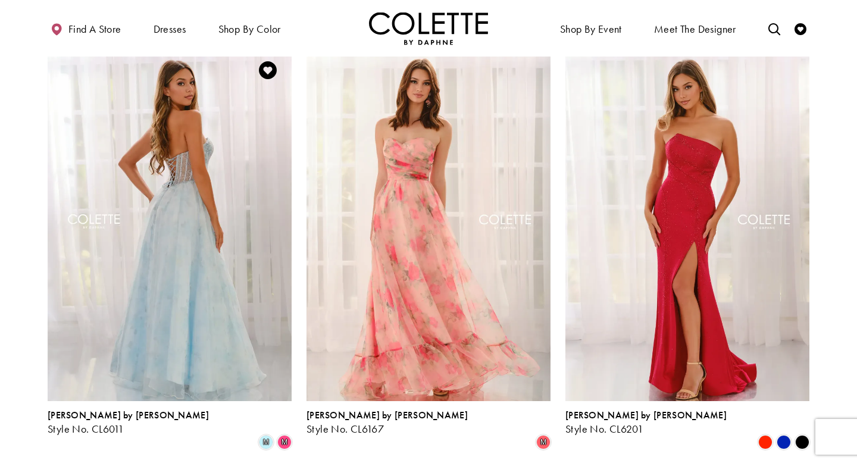
scroll to position [1197, 0]
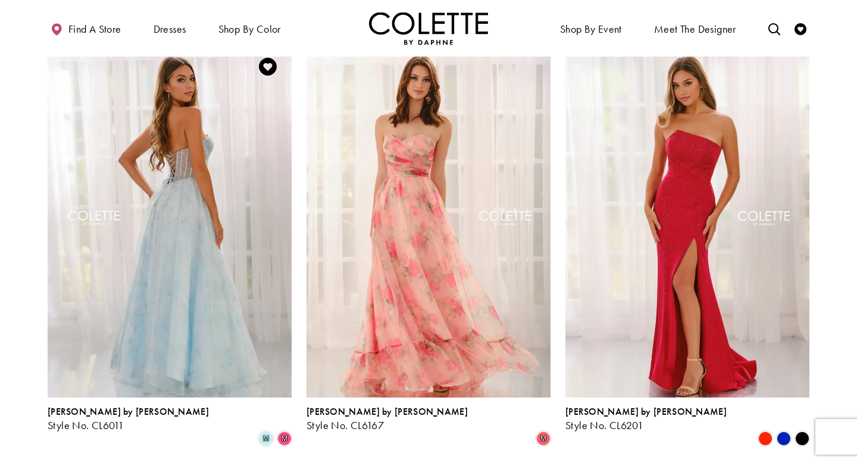
click at [149, 304] on img "Visit Colette by Daphne Style No. CL6011 Page" at bounding box center [170, 220] width 244 height 355
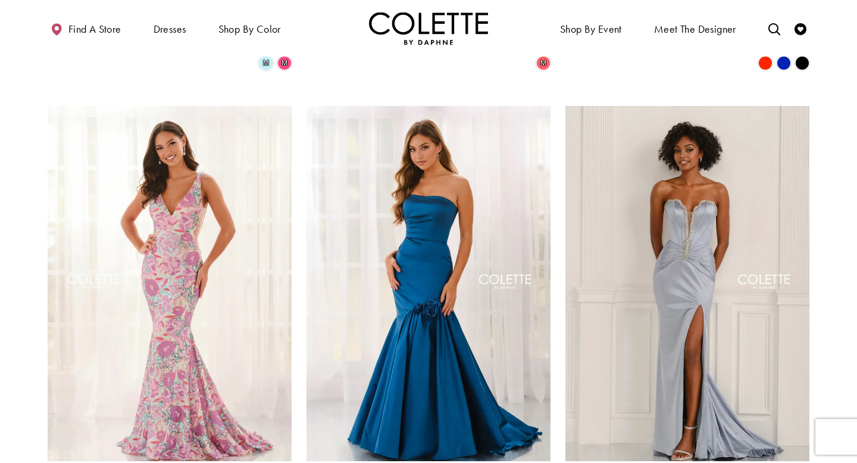
scroll to position [1574, 0]
click at [622, 246] on img "Visit Colette by Daphne Style No. CL6169 Page" at bounding box center [688, 282] width 244 height 355
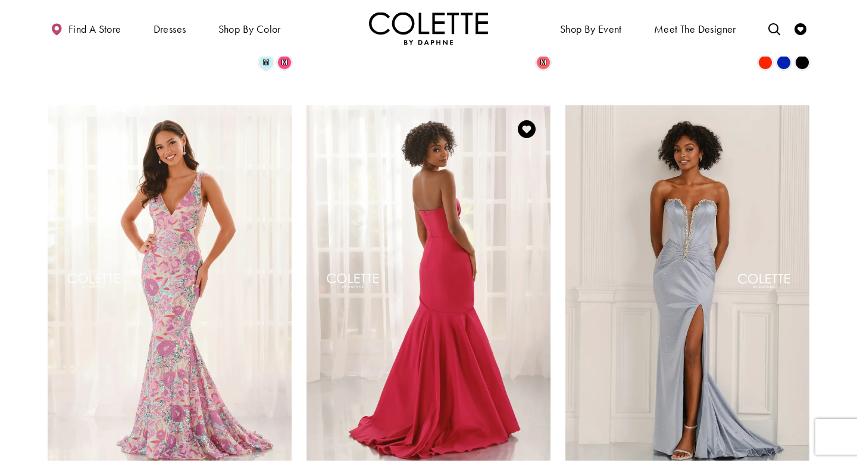
click at [489, 193] on img "Visit Colette by Daphne Style No. CL6219 Page" at bounding box center [429, 282] width 244 height 355
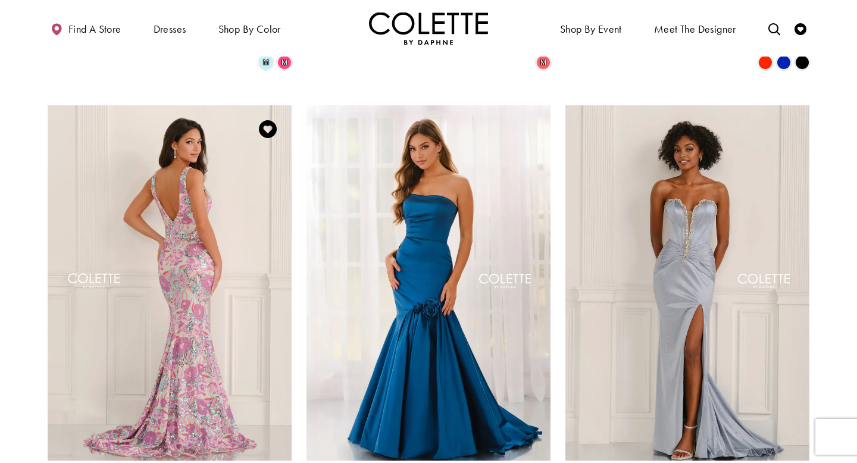
click at [102, 261] on img "Visit Colette by Daphne Style No. CL6209 Page" at bounding box center [170, 282] width 244 height 355
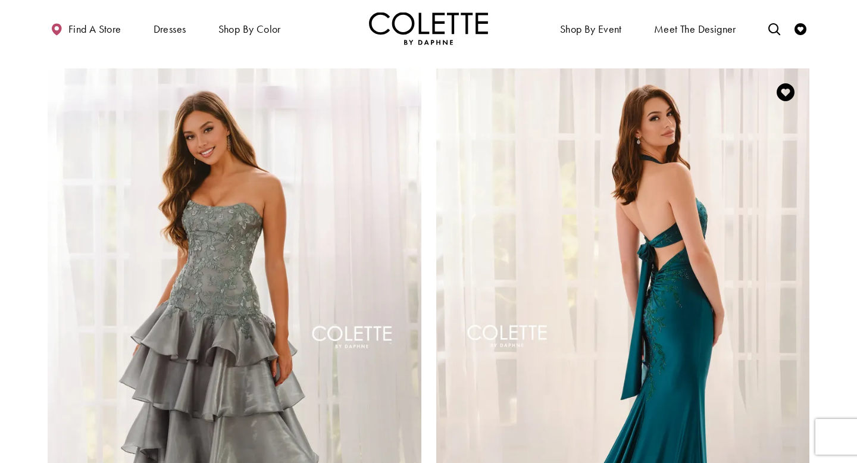
scroll to position [2072, 0]
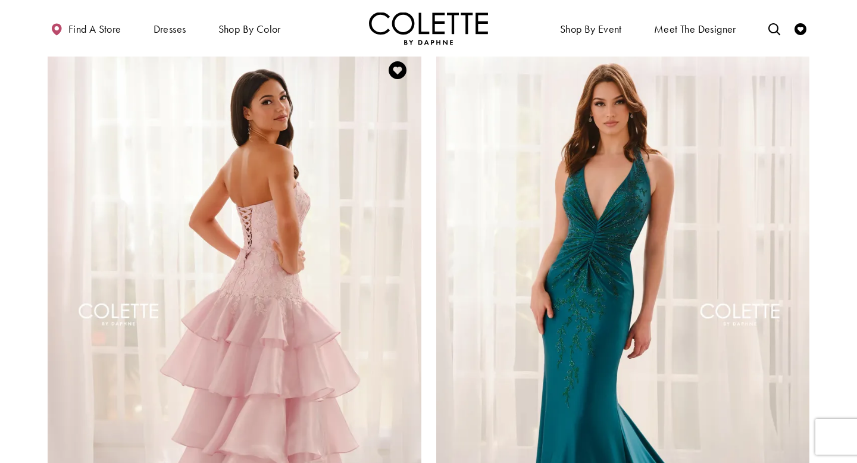
click at [324, 286] on img "Visit Colette by Daphne Style No. CL6213 Page" at bounding box center [235, 318] width 374 height 544
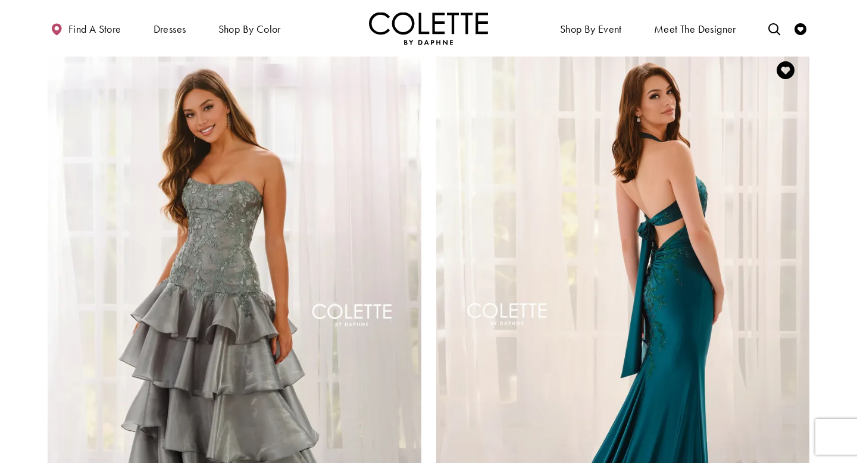
click at [693, 242] on img "Visit Colette by Daphne Style No. CL6133 Page" at bounding box center [623, 318] width 374 height 544
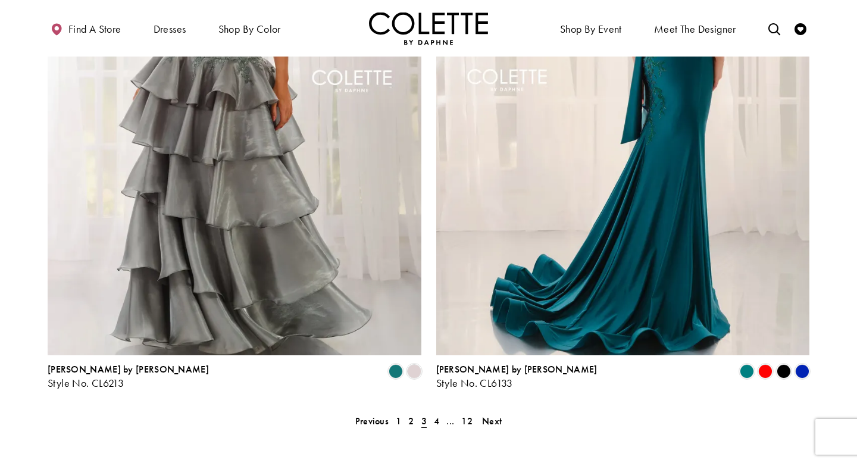
scroll to position [2322, 0]
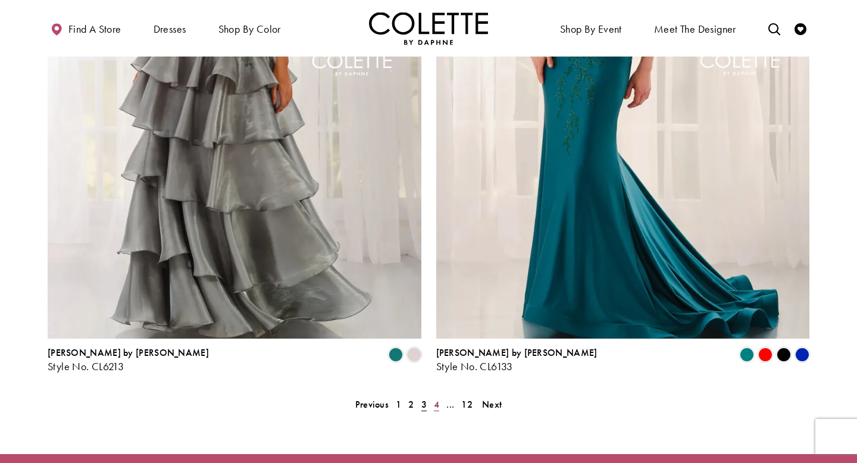
click at [437, 398] on span "4" at bounding box center [436, 404] width 5 height 13
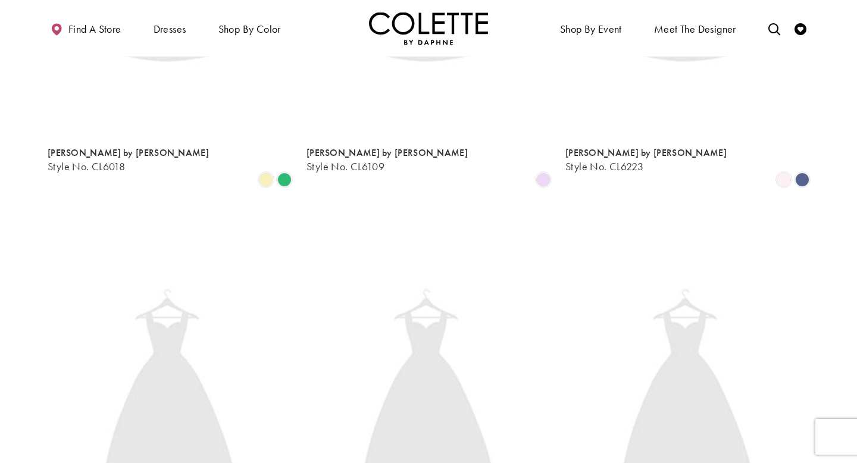
scroll to position [305, 0]
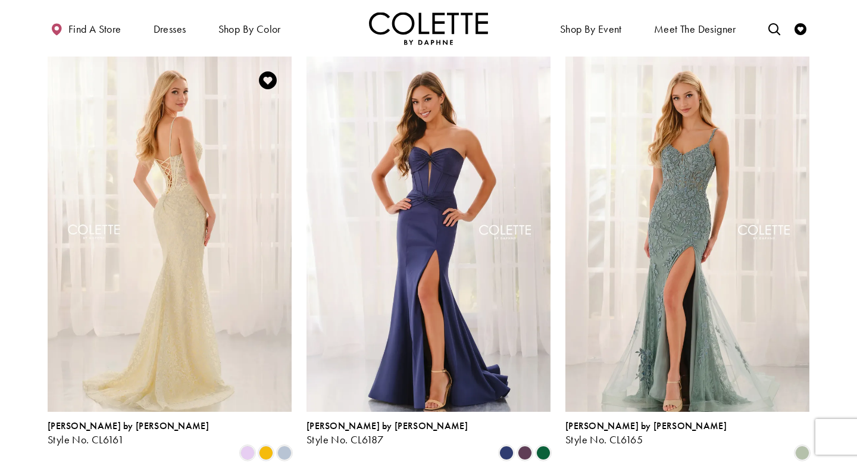
click at [221, 281] on img "Visit Colette by Daphne Style No. CL6161 Page" at bounding box center [170, 234] width 244 height 355
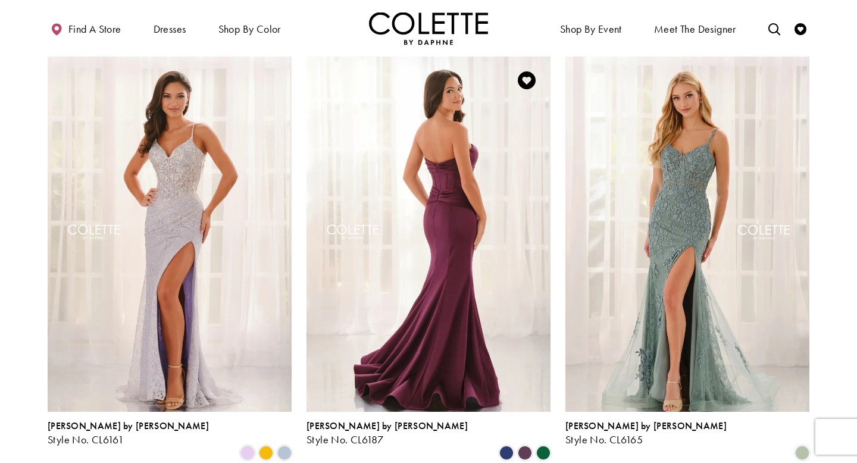
click at [420, 216] on img "Visit Colette by Daphne Style No. CL6187 Page" at bounding box center [429, 234] width 244 height 355
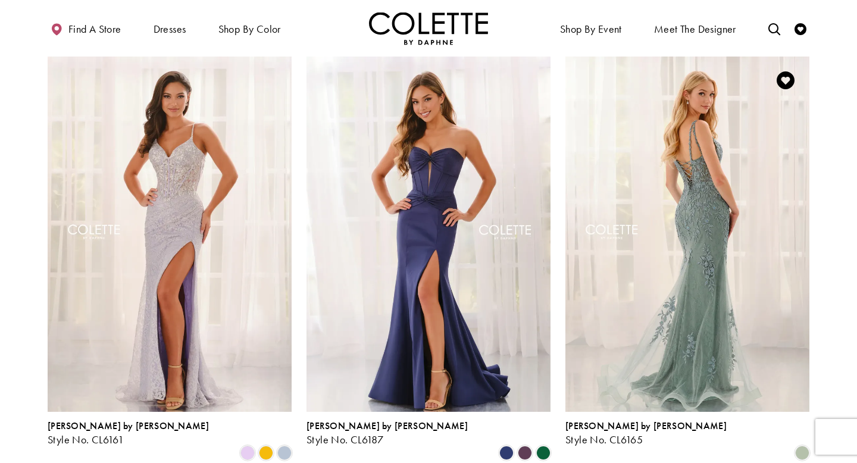
click at [660, 268] on img "Visit Colette by Daphne Style No. CL6165 Page" at bounding box center [688, 234] width 244 height 355
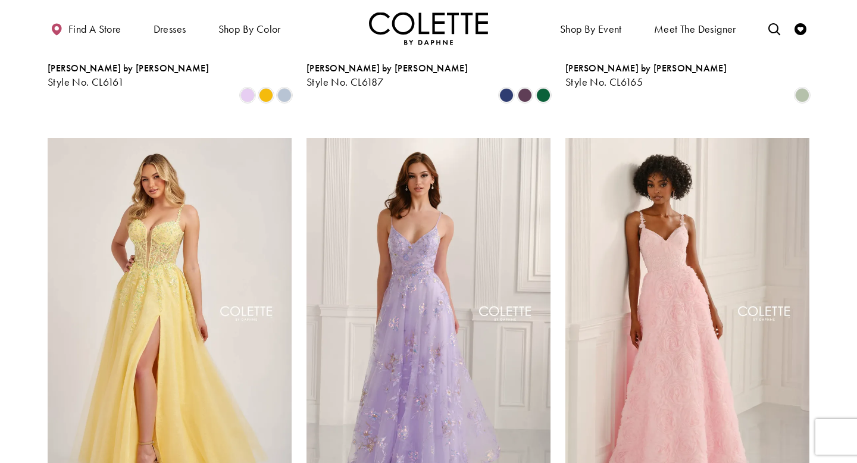
scroll to position [666, 0]
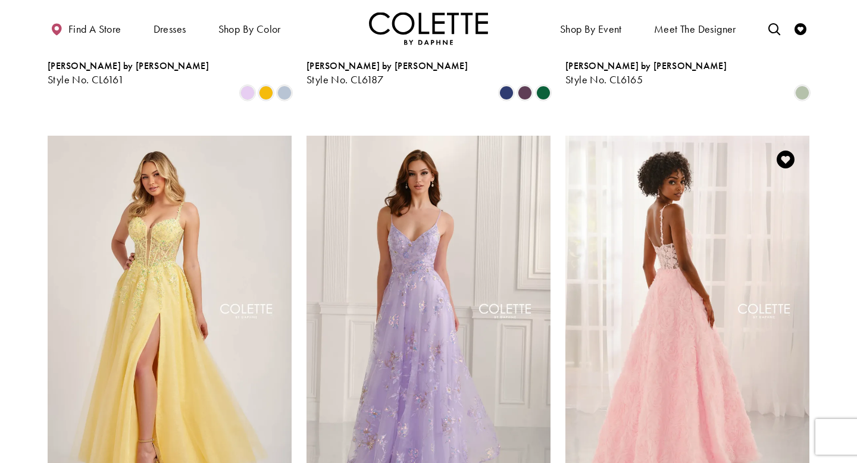
click at [657, 298] on img "Visit Colette by Daphne Style No. CL6223 Page" at bounding box center [688, 313] width 244 height 355
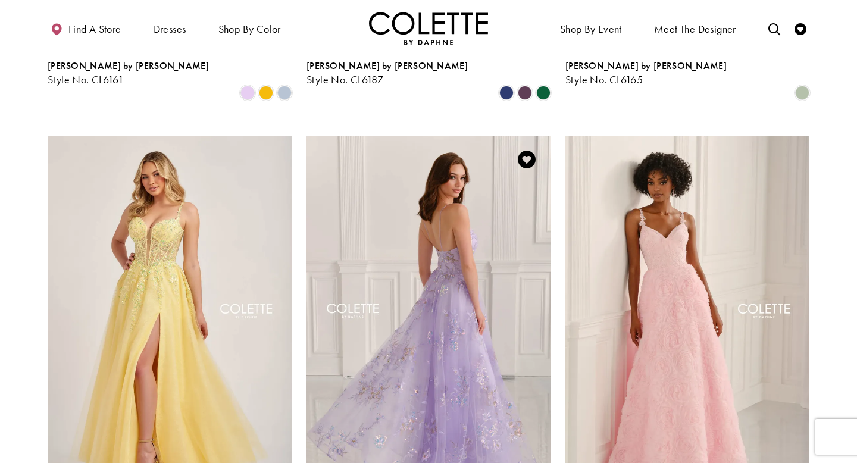
click at [405, 317] on img "Visit Colette by Daphne Style No. CL6109 Page" at bounding box center [429, 313] width 244 height 355
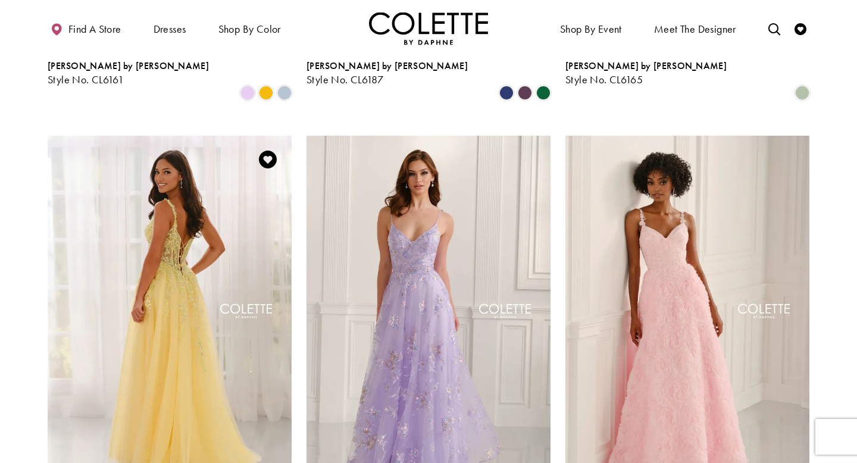
click at [174, 310] on img "Visit Colette by Daphne Style No. CL6018 Page" at bounding box center [170, 313] width 244 height 355
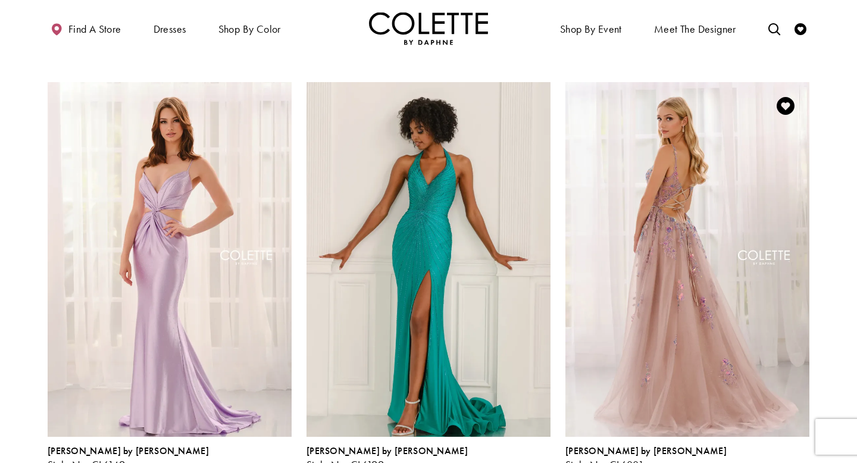
scroll to position [1154, 0]
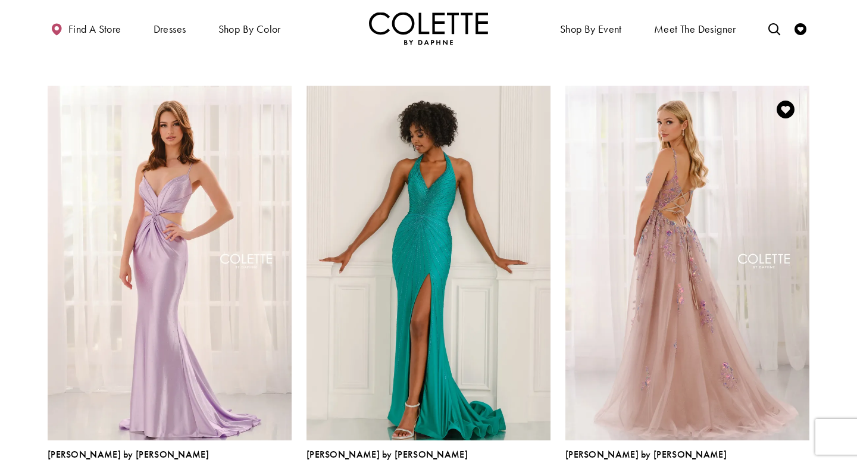
click at [639, 241] on img "Visit Colette by Daphne Style No. CL6001 Page" at bounding box center [688, 263] width 244 height 355
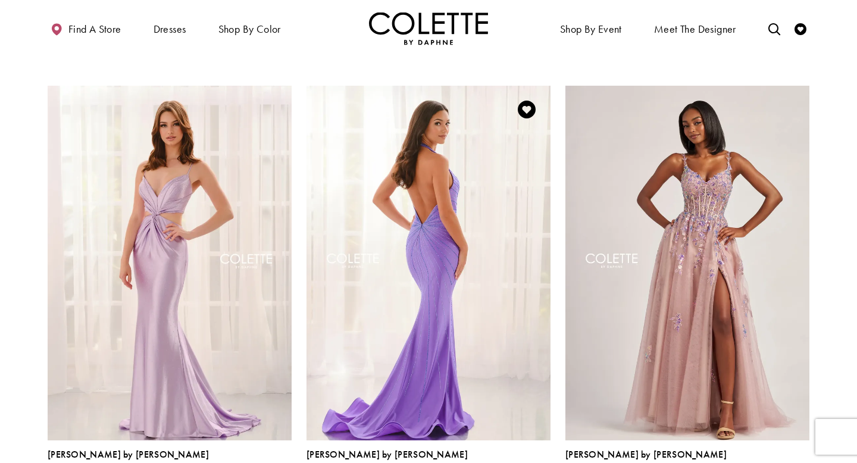
click at [404, 285] on img "Visit Colette by Daphne Style No. CL6199 Page" at bounding box center [429, 263] width 244 height 355
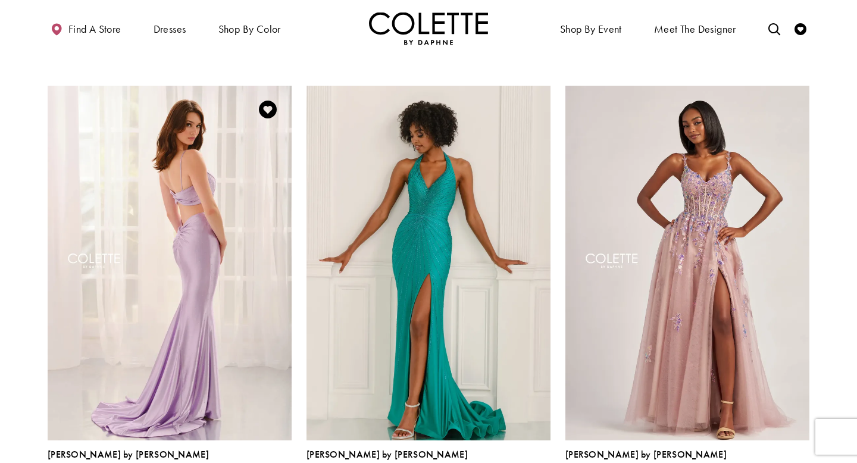
click at [186, 342] on img "Visit Colette by Daphne Style No. CL6149 Page" at bounding box center [170, 263] width 244 height 355
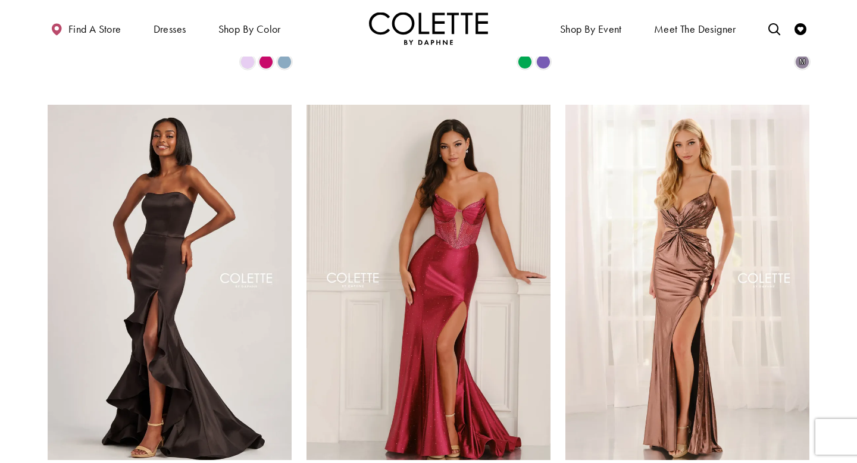
scroll to position [1577, 0]
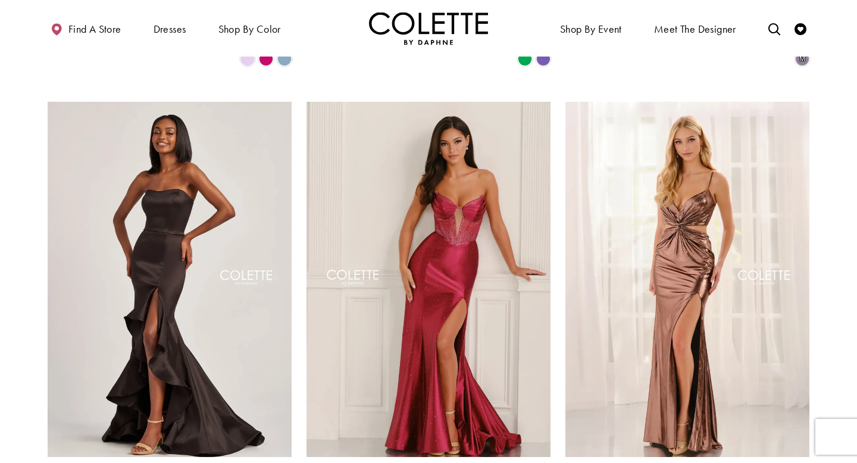
click at [682, 287] on img "Visit Colette by Daphne Style No. CL6137 Page" at bounding box center [688, 279] width 244 height 355
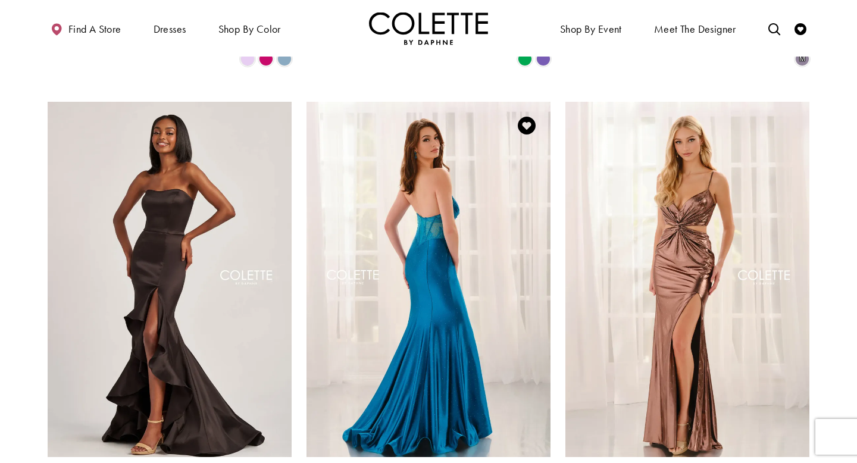
click at [486, 302] on img "Visit Colette by Daphne Style No. CL6129 Page" at bounding box center [429, 279] width 244 height 355
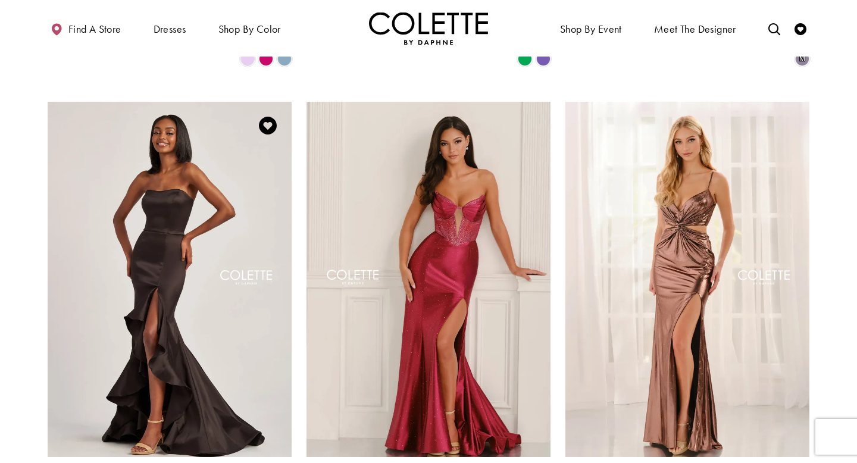
click at [180, 230] on img "Visit Colette by Daphne Style No. CL6017 Page" at bounding box center [170, 279] width 244 height 355
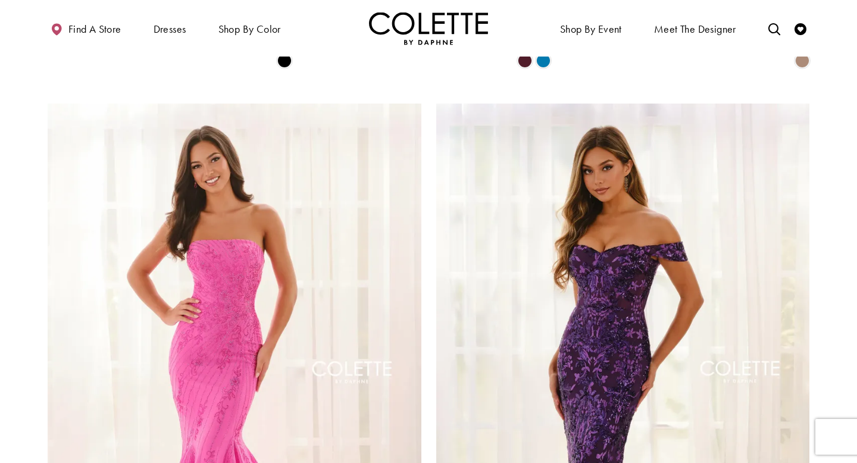
scroll to position [2041, 0]
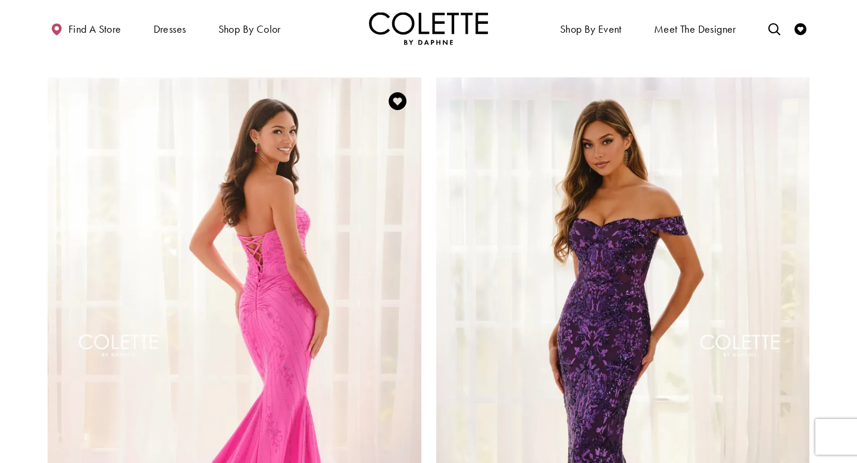
click at [310, 235] on img "Visit Colette by Daphne Style No. CL6195 Page" at bounding box center [235, 349] width 374 height 544
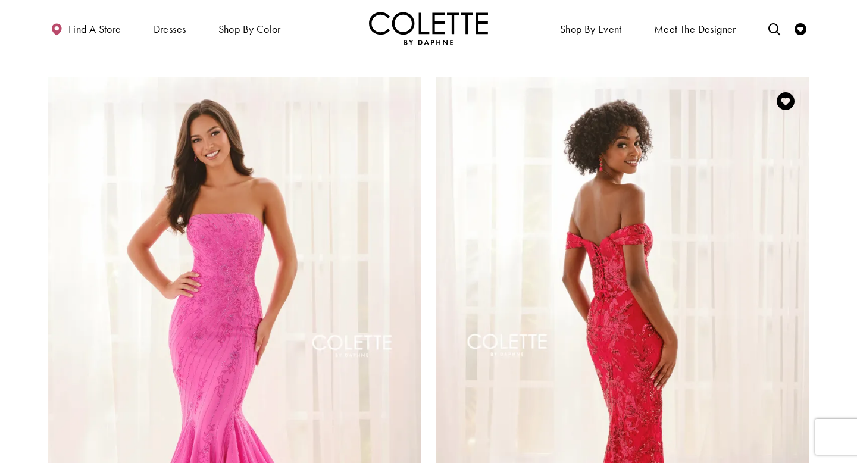
click at [653, 284] on img "Visit Colette by Daphne Style No. CL6205 Page" at bounding box center [623, 349] width 374 height 544
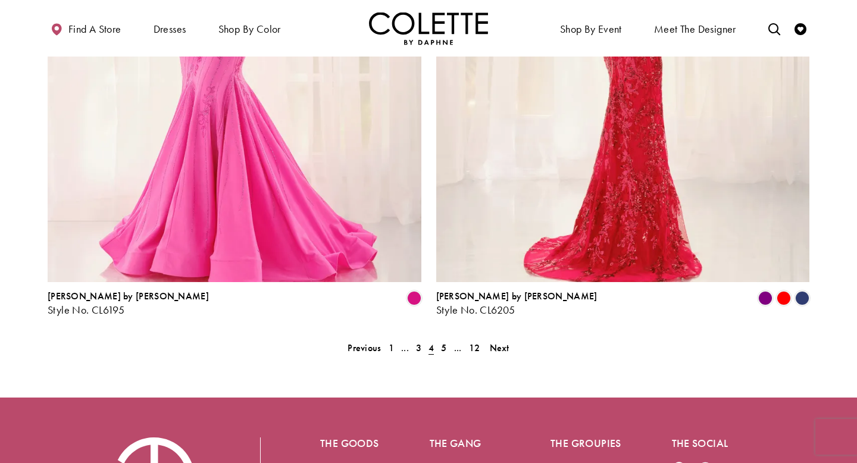
scroll to position [2393, 0]
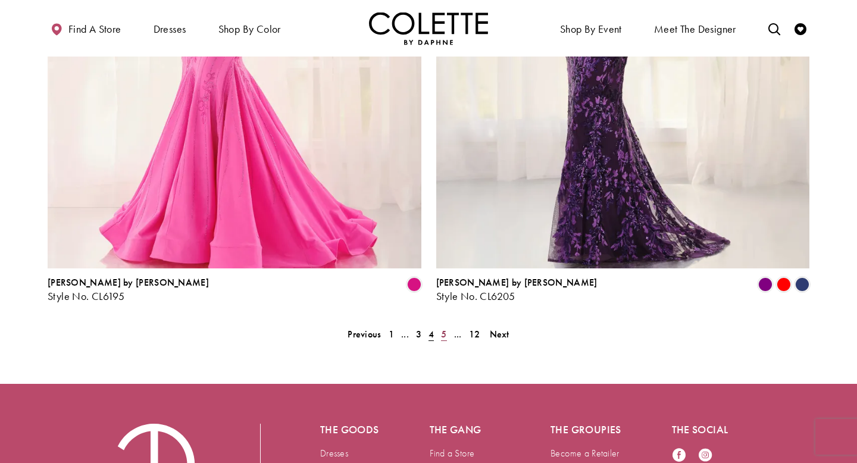
click at [442, 328] on span "5" at bounding box center [443, 334] width 5 height 13
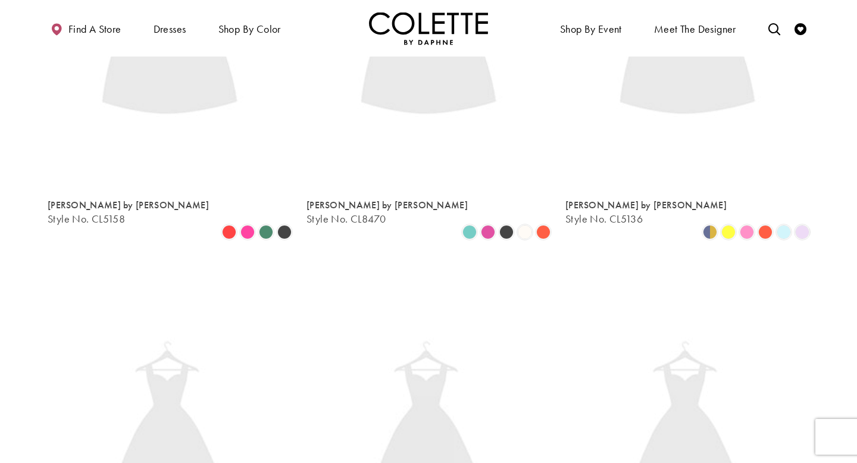
scroll to position [305, 0]
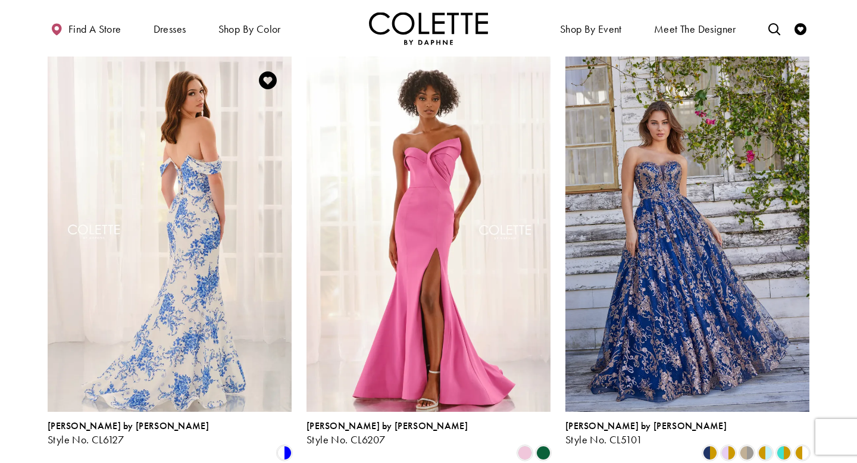
click at [70, 301] on img "Visit Colette by Daphne Style No. CL6127 Page" at bounding box center [170, 234] width 244 height 355
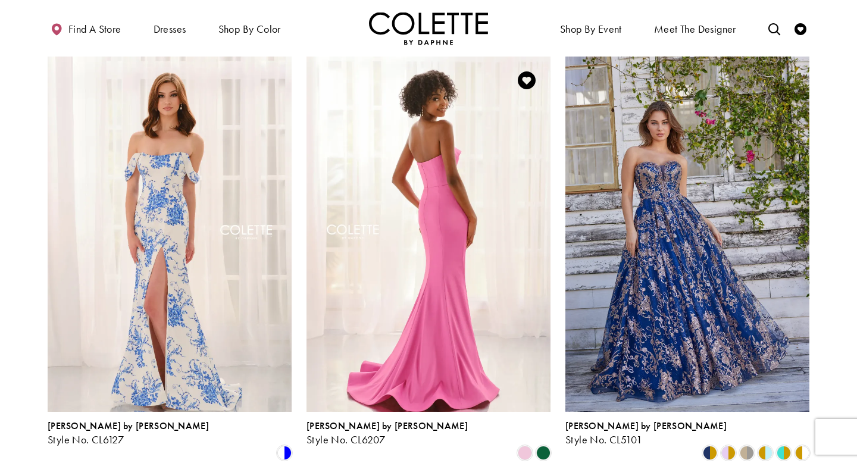
click at [492, 253] on img "Visit Colette by Daphne Style No. CL6207 Page" at bounding box center [429, 234] width 244 height 355
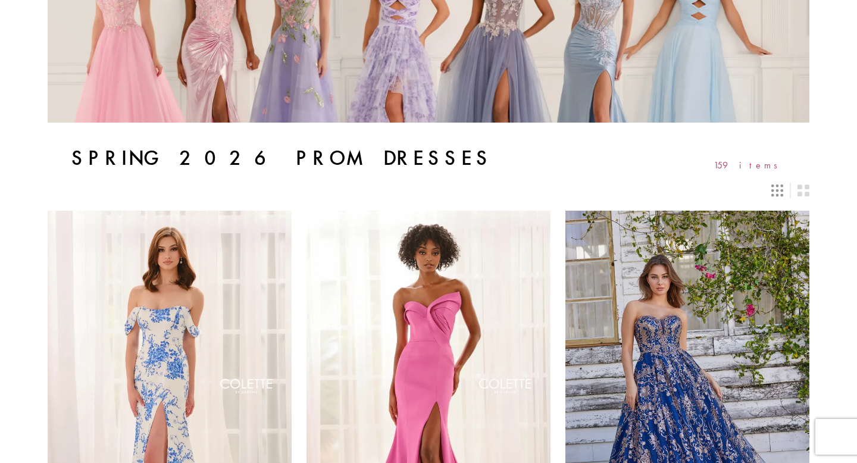
scroll to position [0, 0]
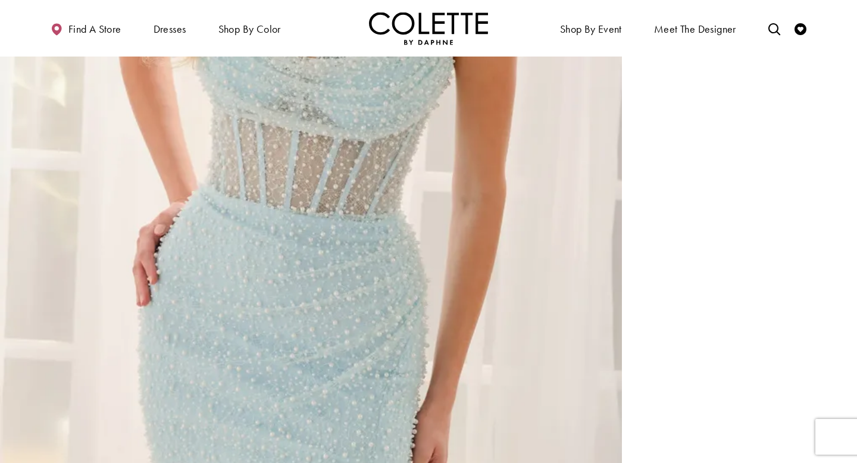
scroll to position [1825, 0]
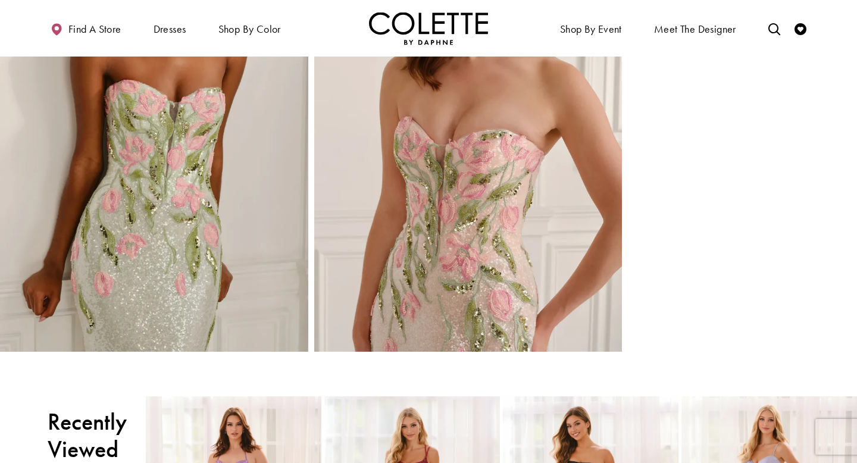
scroll to position [1578, 0]
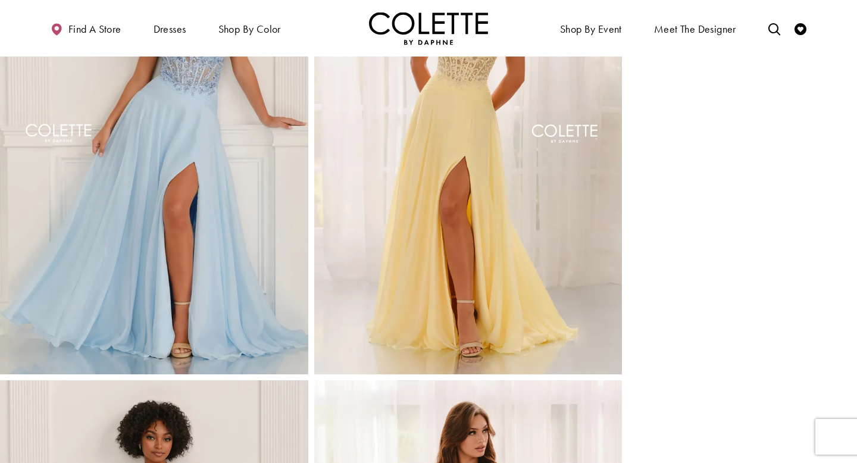
scroll to position [614, 0]
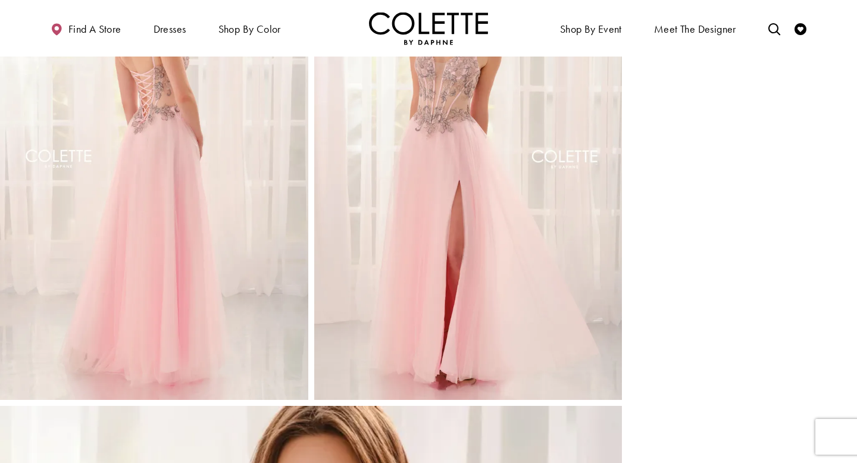
scroll to position [588, 0]
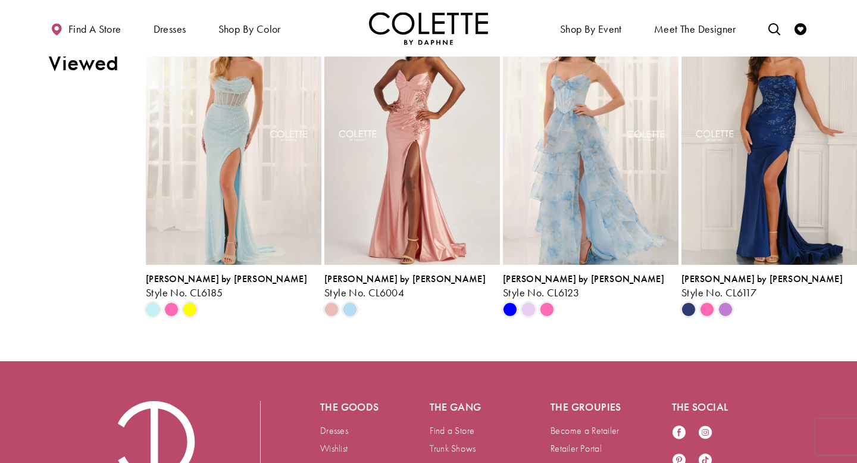
scroll to position [1506, 0]
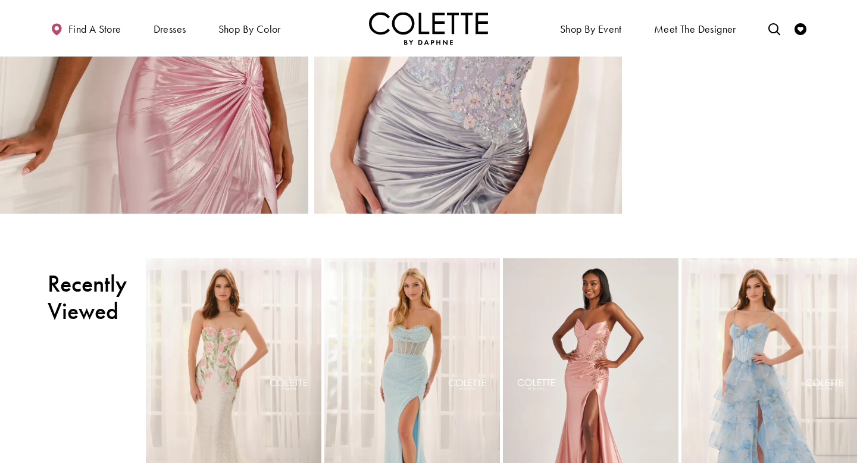
scroll to position [1356, 0]
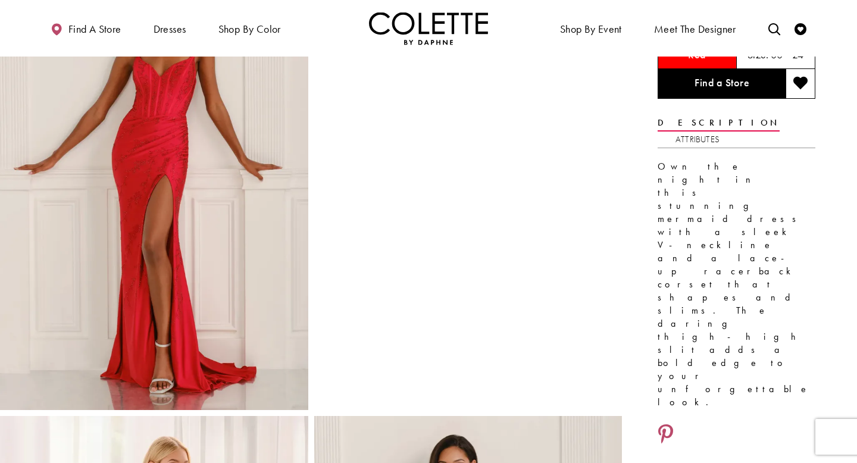
scroll to position [109, 0]
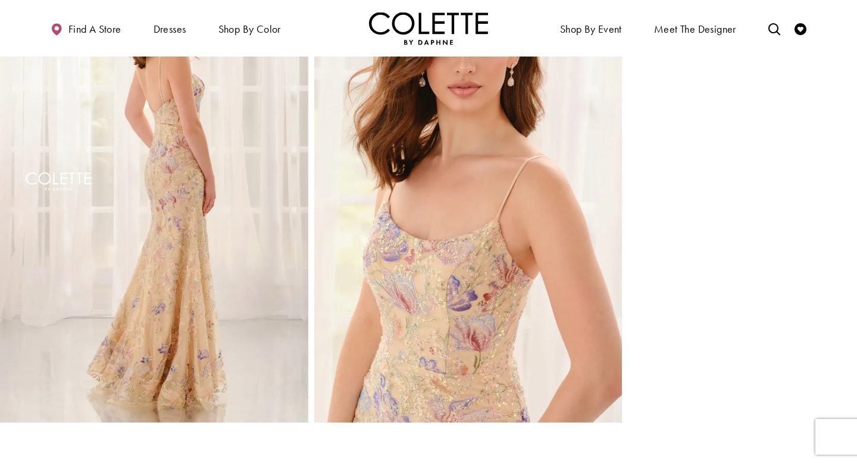
scroll to position [566, 0]
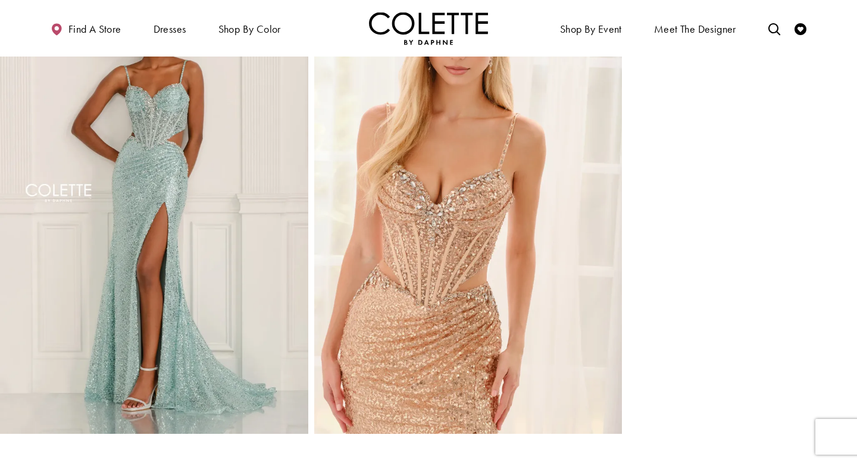
scroll to position [1025, 0]
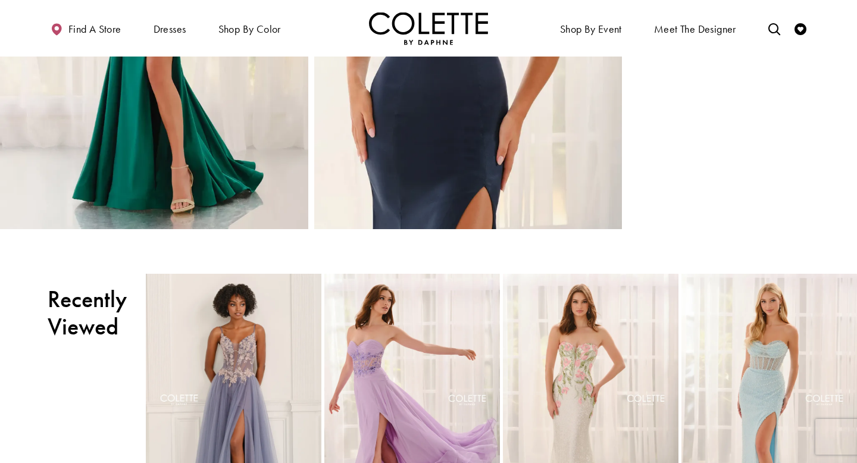
scroll to position [1225, 0]
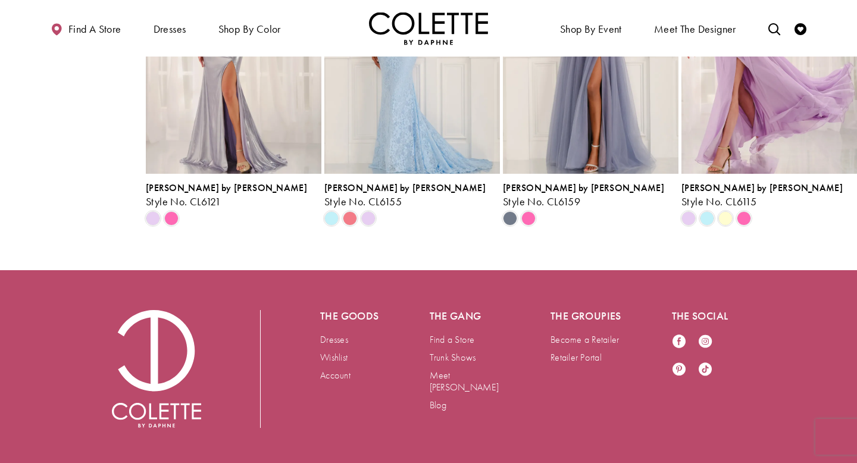
scroll to position [1622, 0]
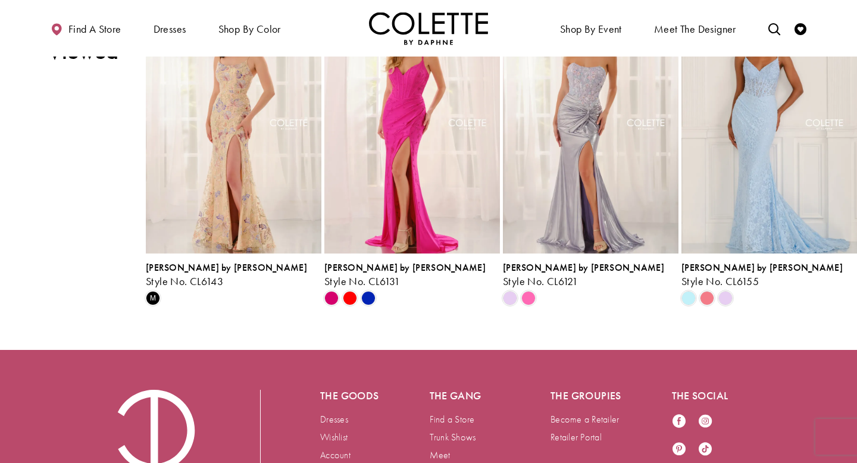
scroll to position [1541, 0]
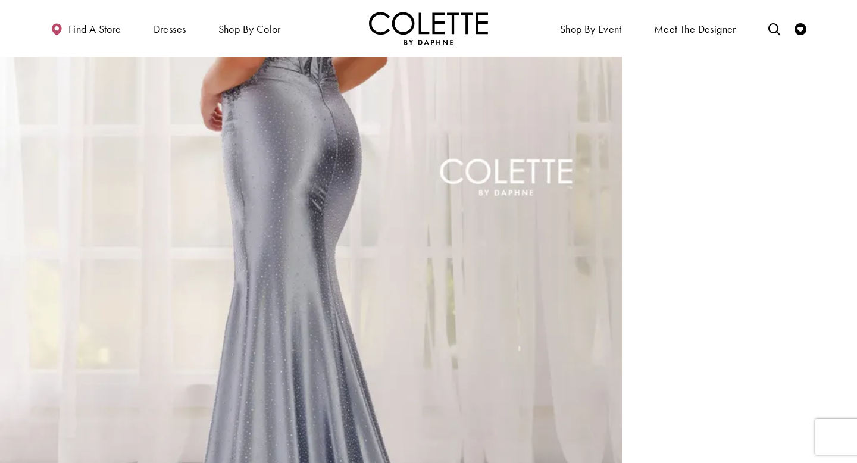
scroll to position [829, 0]
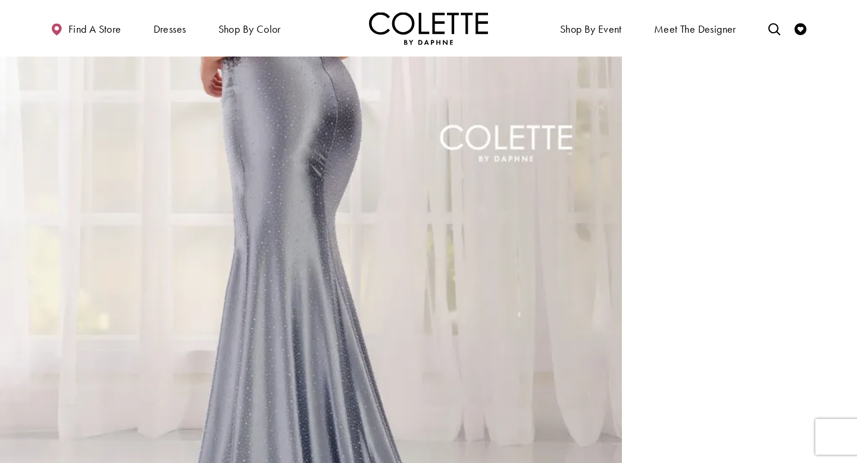
click at [275, 211] on img "Full size Style CL6009 Colette by Daphne #2 default Cloud Blue backface vertica…" at bounding box center [311, 163] width 622 height 934
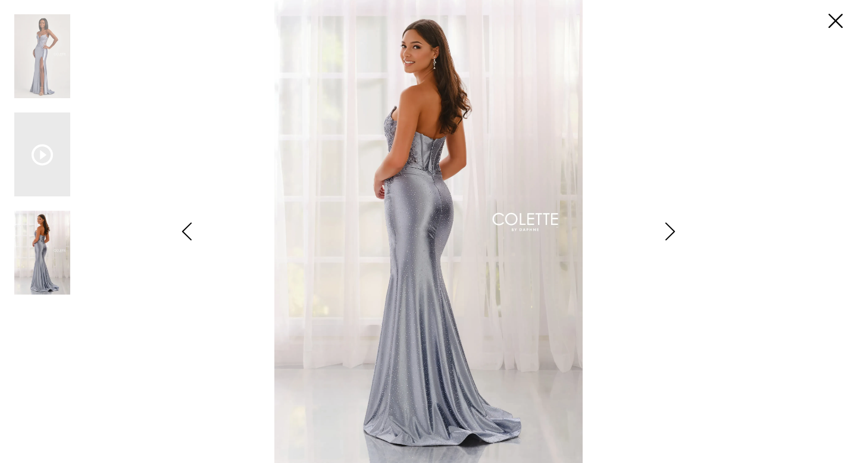
click at [445, 252] on img "Scroll List" at bounding box center [428, 231] width 453 height 463
click at [665, 233] on icon "Style CL6009 Colette by Daphne Views dialog" at bounding box center [670, 232] width 30 height 18
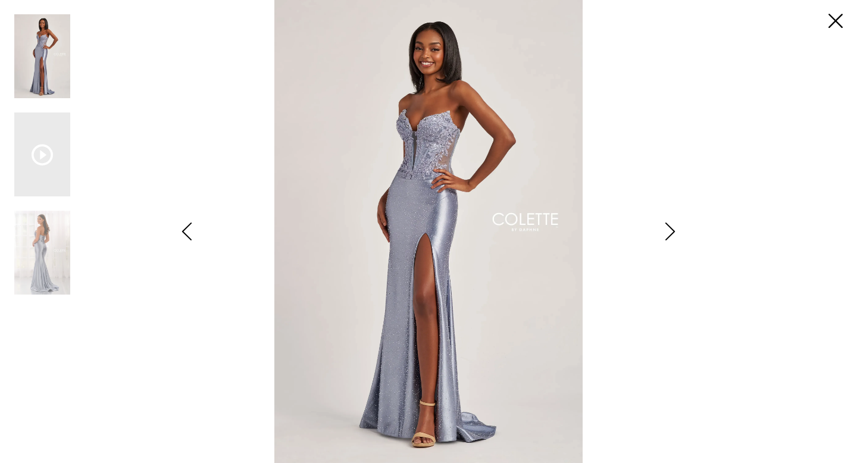
click at [669, 232] on icon "Style CL6009 Colette by Daphne Views dialog" at bounding box center [670, 232] width 30 height 18
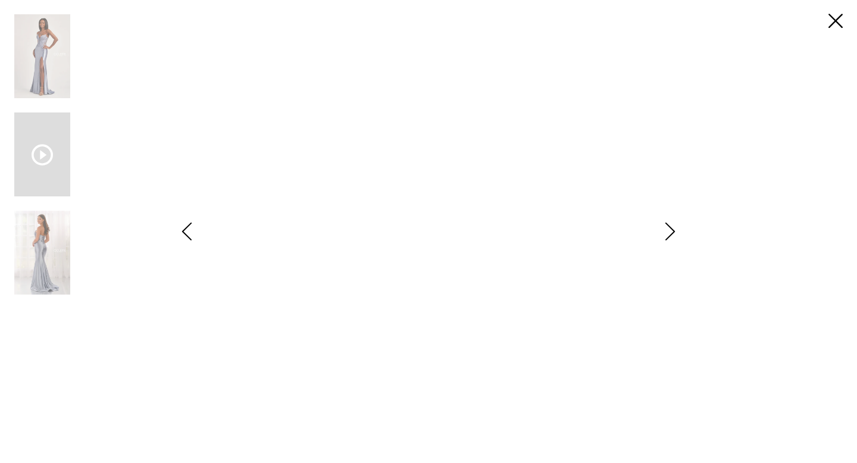
click at [669, 232] on icon "Style CL6009 Colette by Daphne Views dialog" at bounding box center [670, 232] width 30 height 18
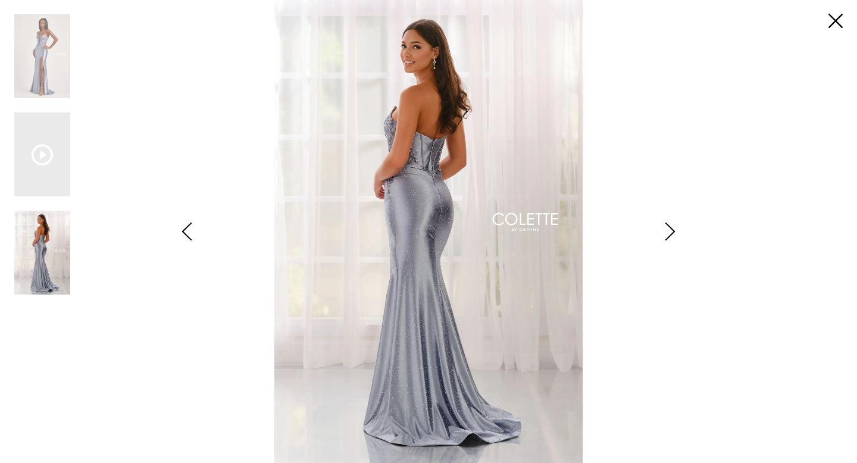
click at [669, 232] on icon "Style CL6009 Colette by Daphne Views dialog" at bounding box center [670, 232] width 30 height 18
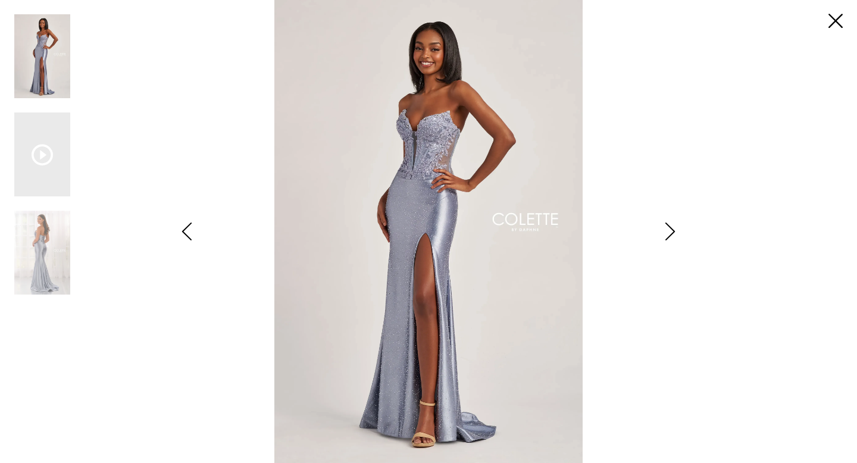
click at [843, 24] on div "**********" at bounding box center [428, 231] width 857 height 463
click at [839, 20] on link "Close" at bounding box center [836, 21] width 14 height 14
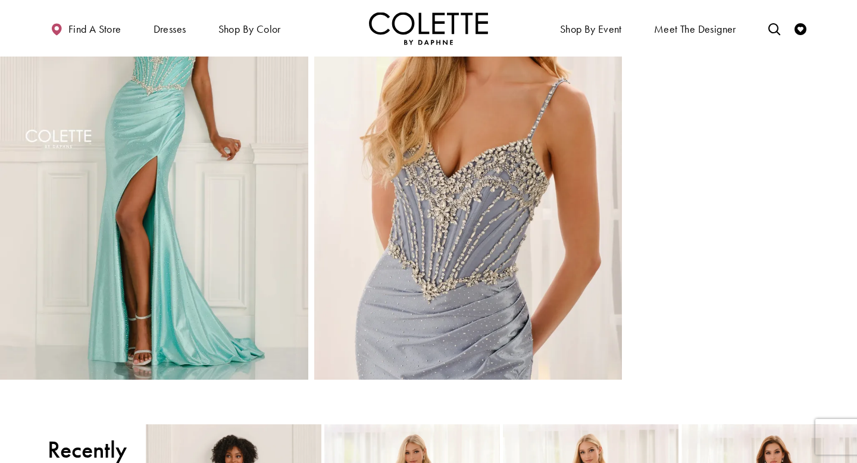
scroll to position [1085, 0]
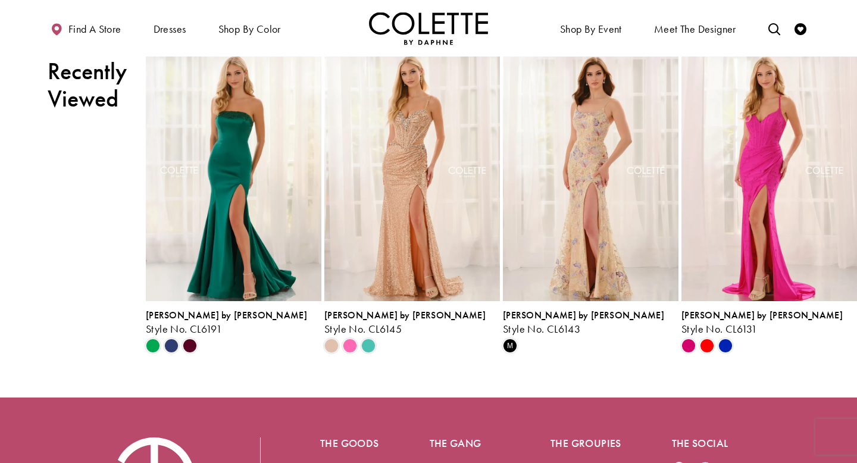
scroll to position [1513, 0]
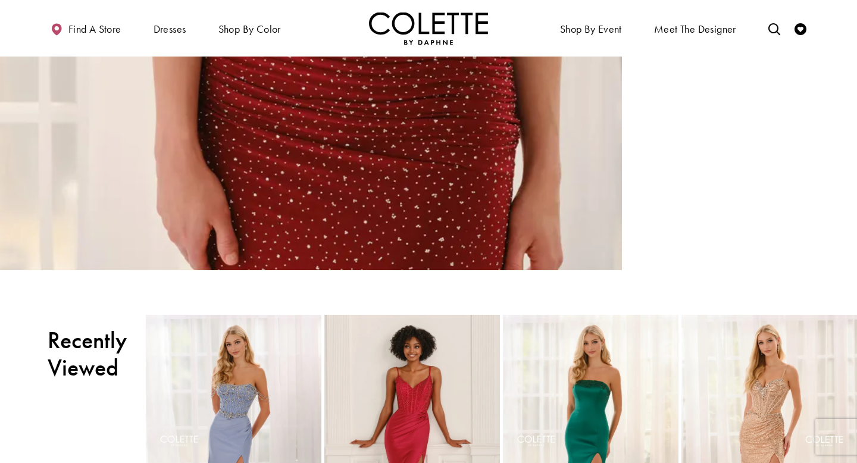
scroll to position [1660, 0]
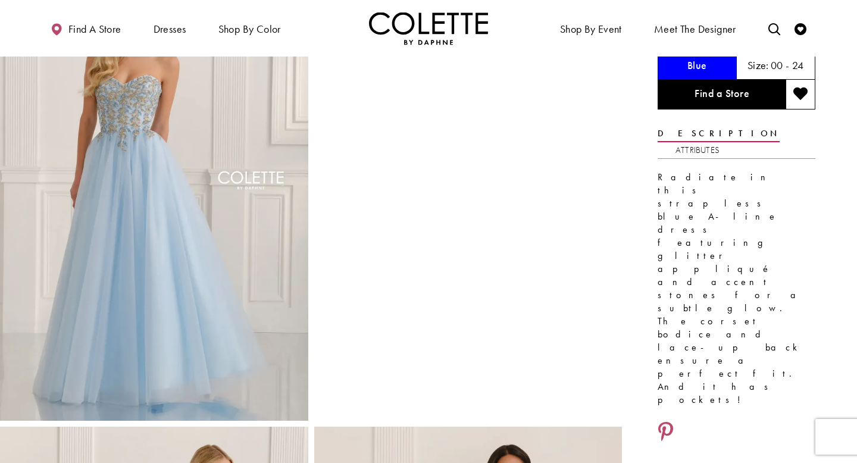
scroll to position [96, 0]
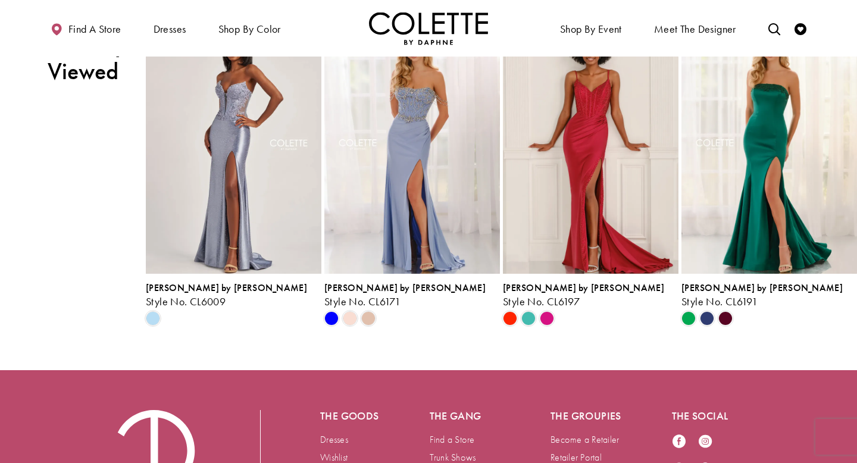
scroll to position [1955, 0]
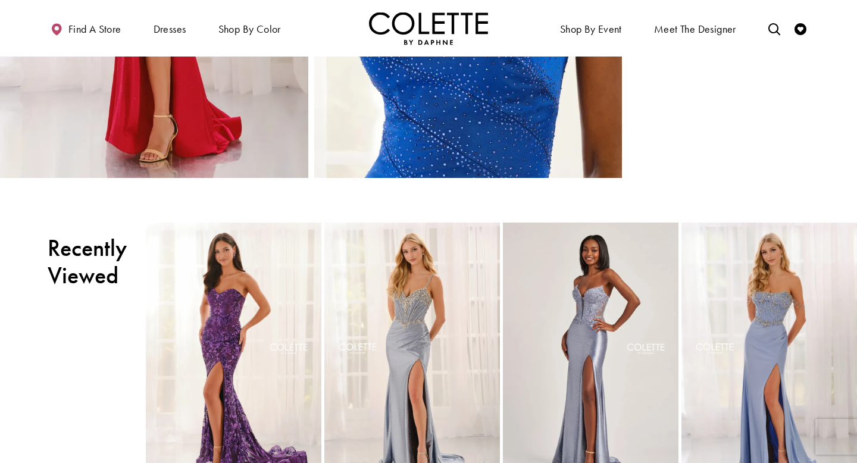
scroll to position [1300, 0]
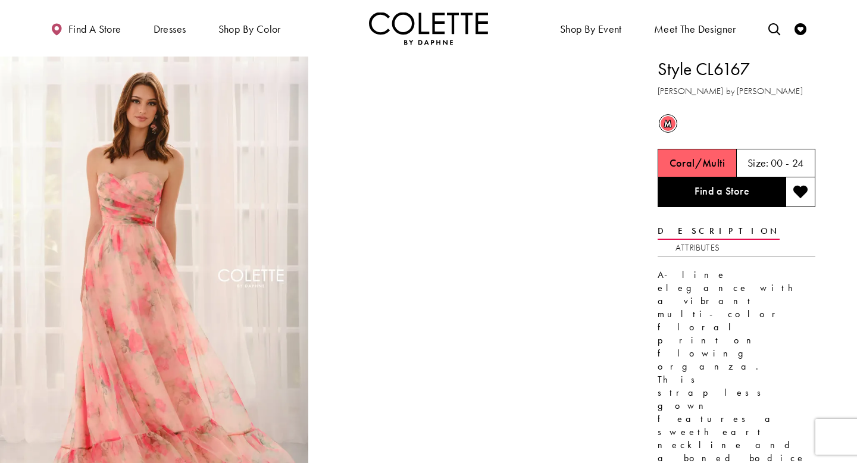
click at [394, 307] on div at bounding box center [468, 288] width 308 height 462
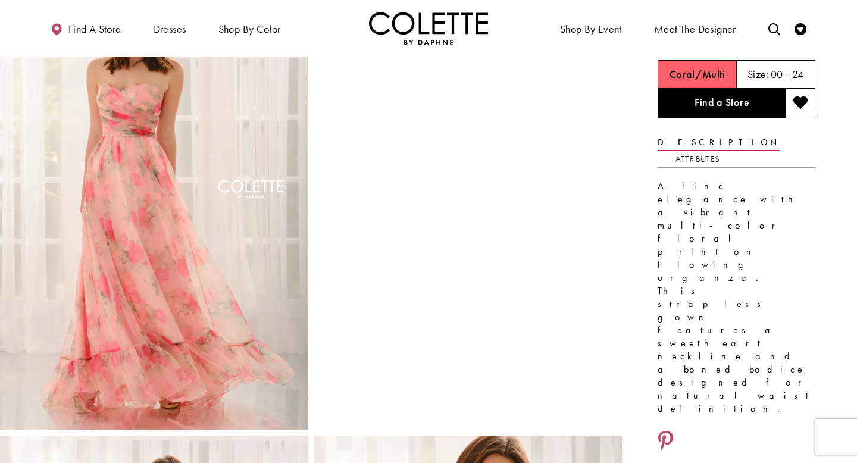
scroll to position [95, 0]
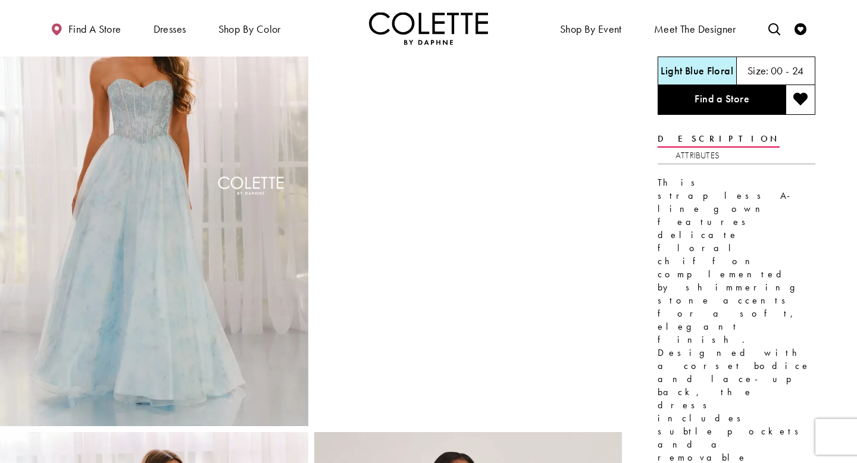
scroll to position [95, 0]
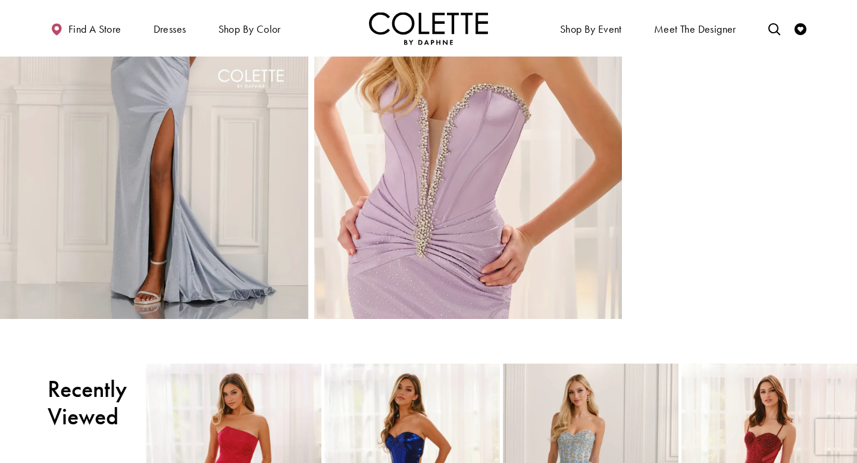
scroll to position [1134, 0]
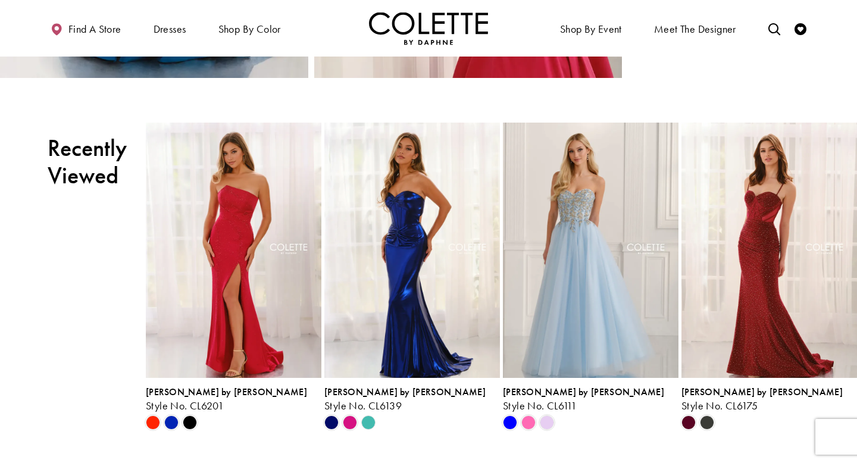
scroll to position [1387, 0]
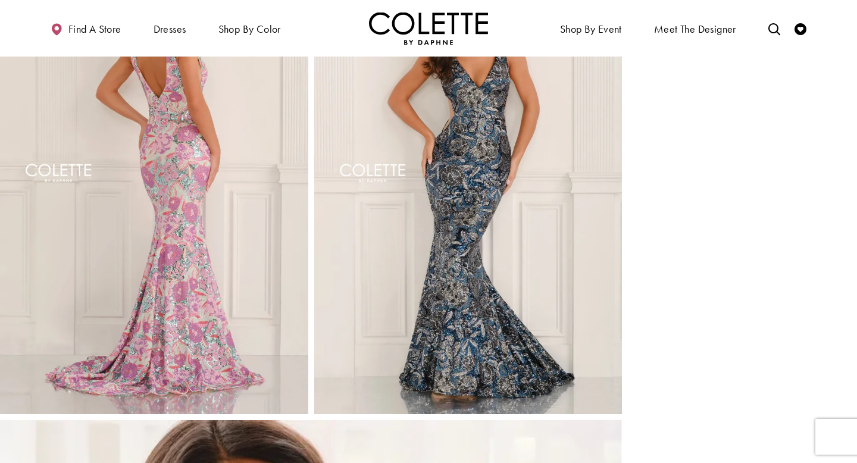
scroll to position [589, 0]
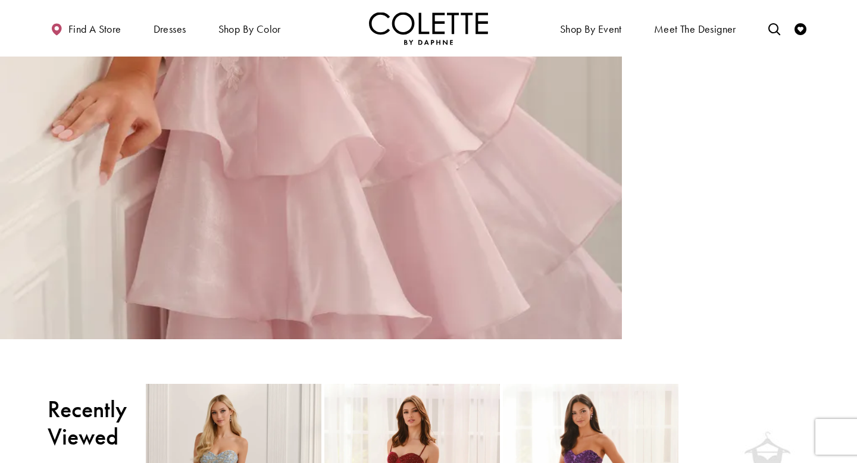
scroll to position [1616, 0]
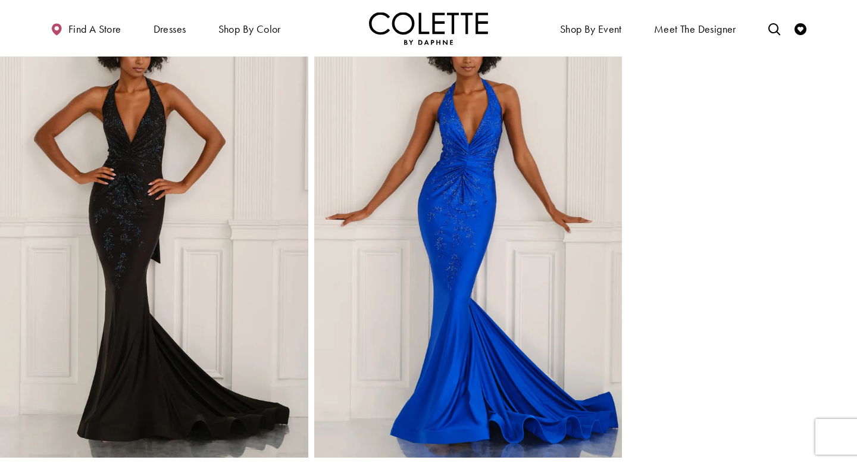
scroll to position [1001, 0]
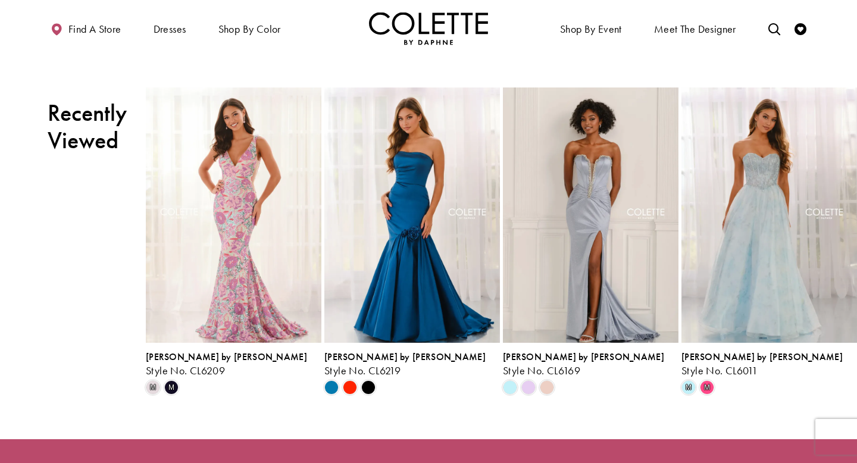
scroll to position [1418, 0]
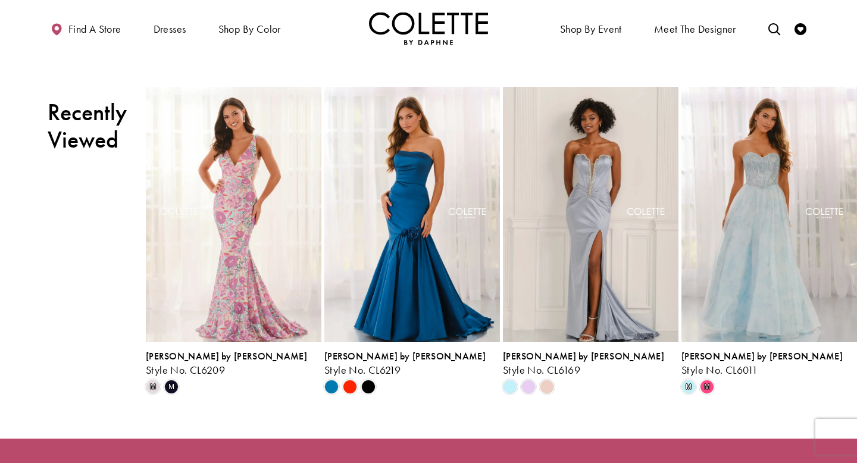
scroll to position [1416, 0]
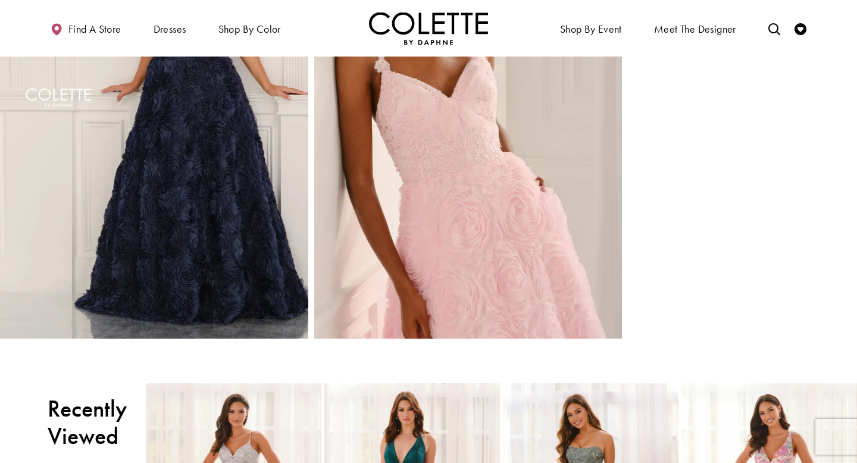
scroll to position [658, 0]
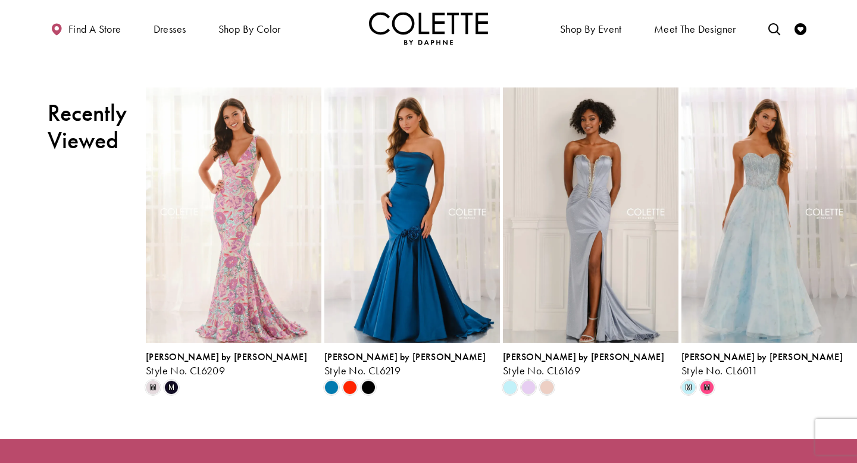
scroll to position [945, 0]
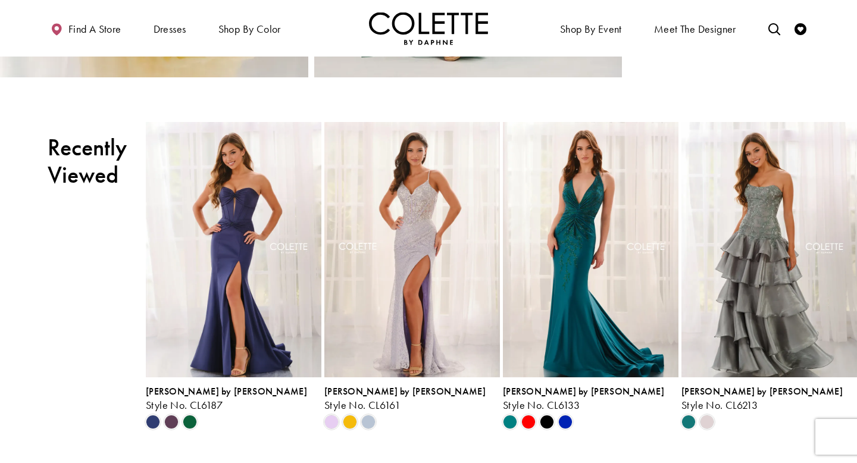
scroll to position [962, 0]
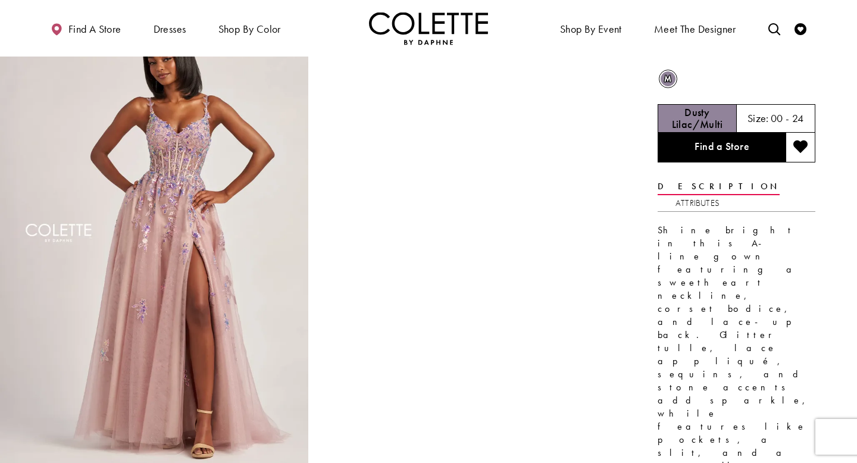
scroll to position [45, 0]
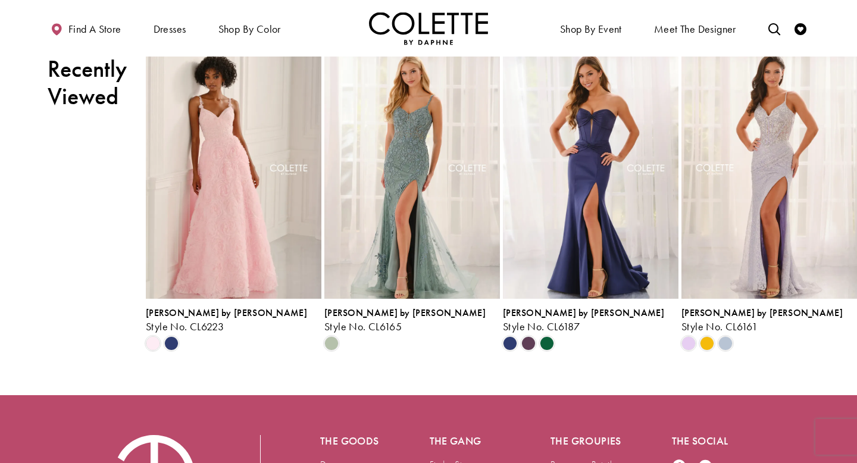
scroll to position [1471, 0]
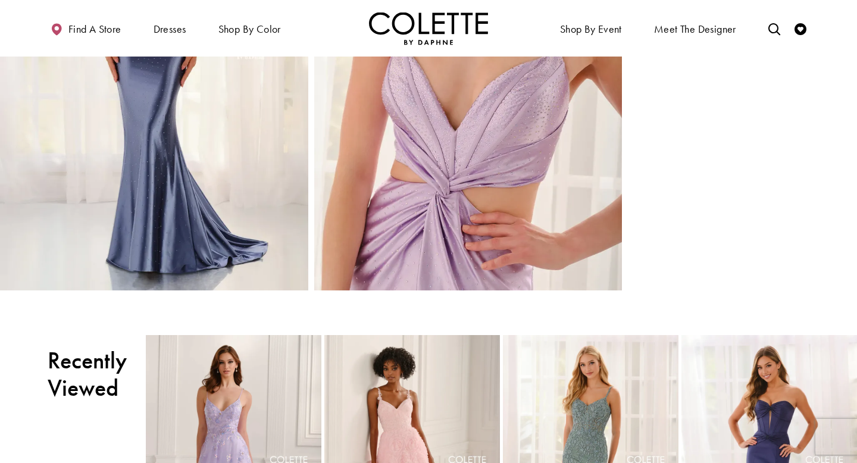
scroll to position [1165, 0]
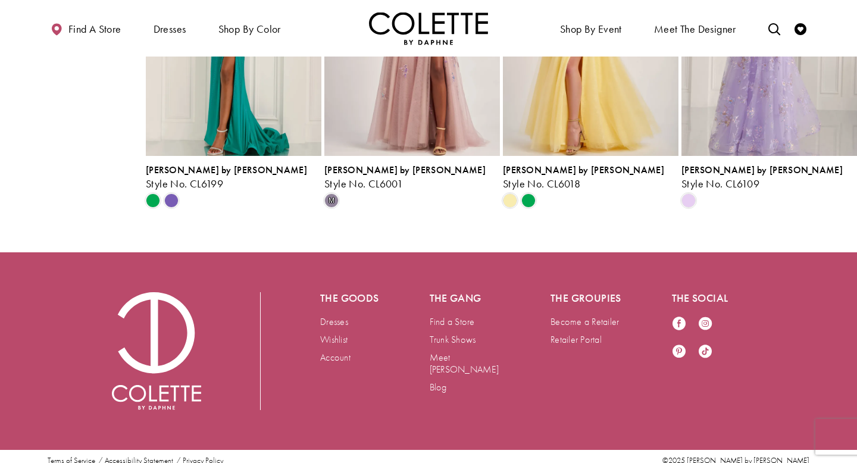
scroll to position [1117, 0]
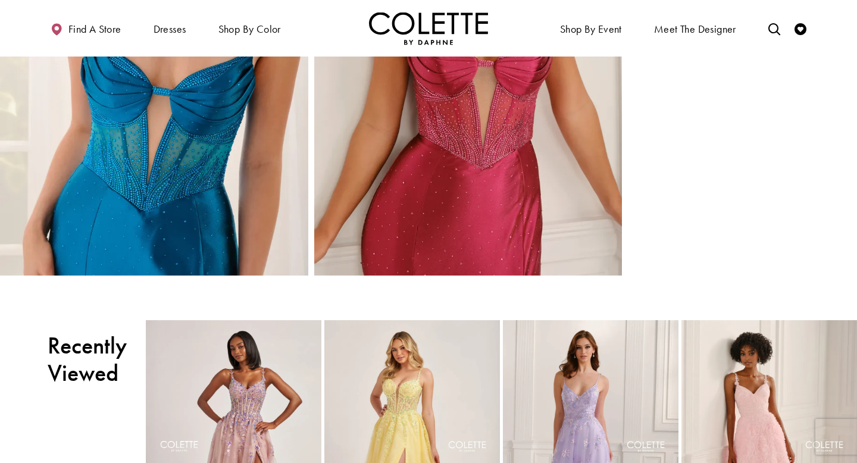
scroll to position [1183, 0]
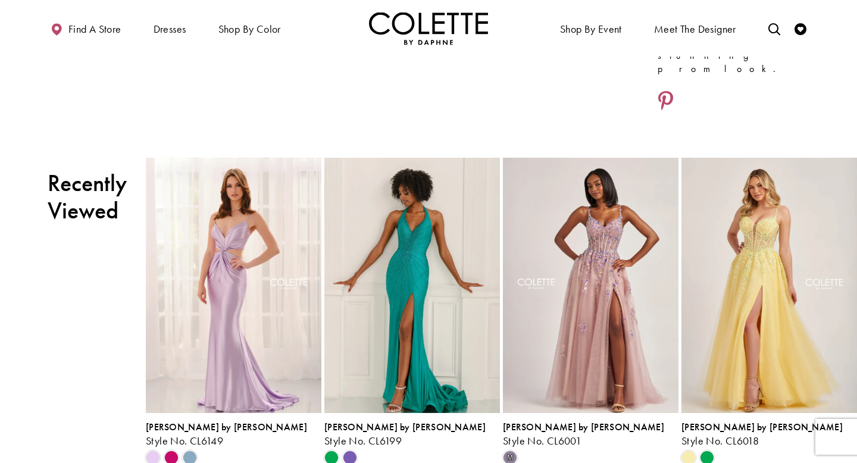
scroll to position [560, 0]
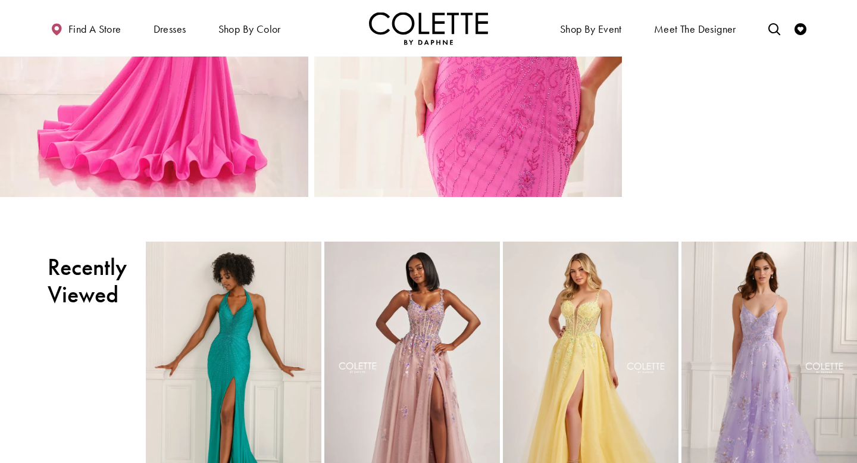
scroll to position [776, 0]
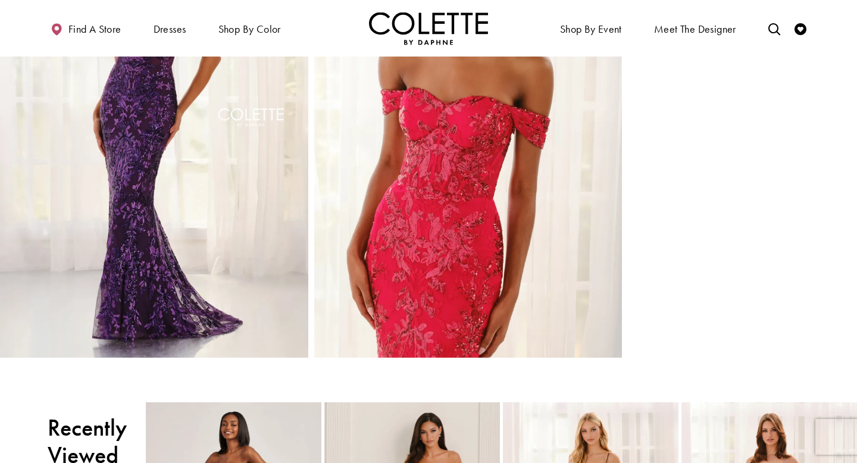
scroll to position [1090, 0]
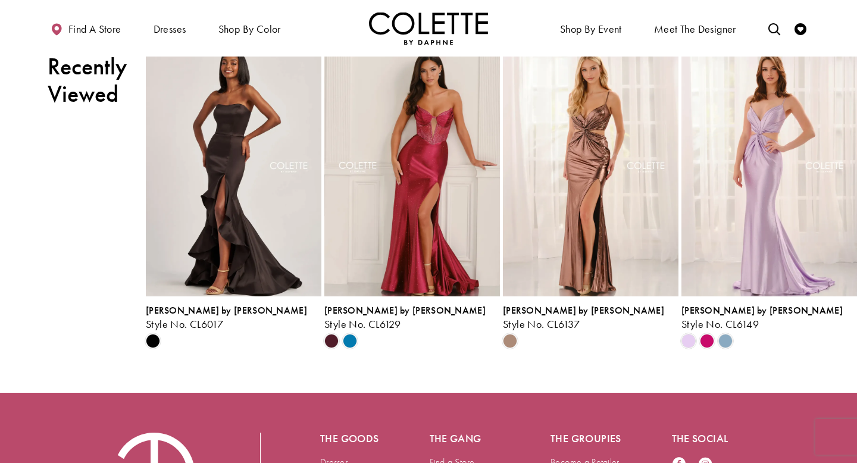
scroll to position [1977, 0]
